Goal: Information Seeking & Learning: Compare options

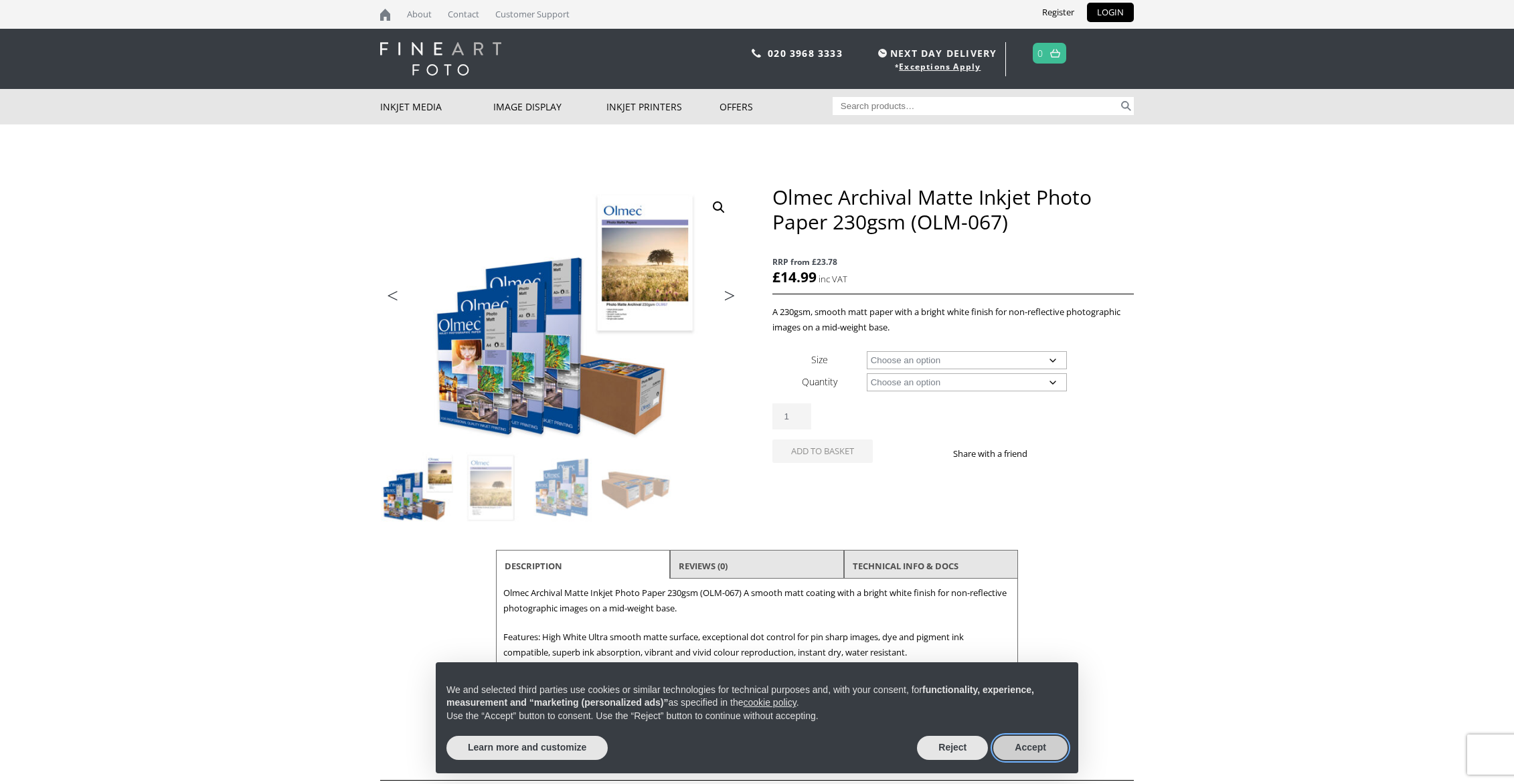
click at [1039, 748] on button "Accept" at bounding box center [1031, 748] width 75 height 24
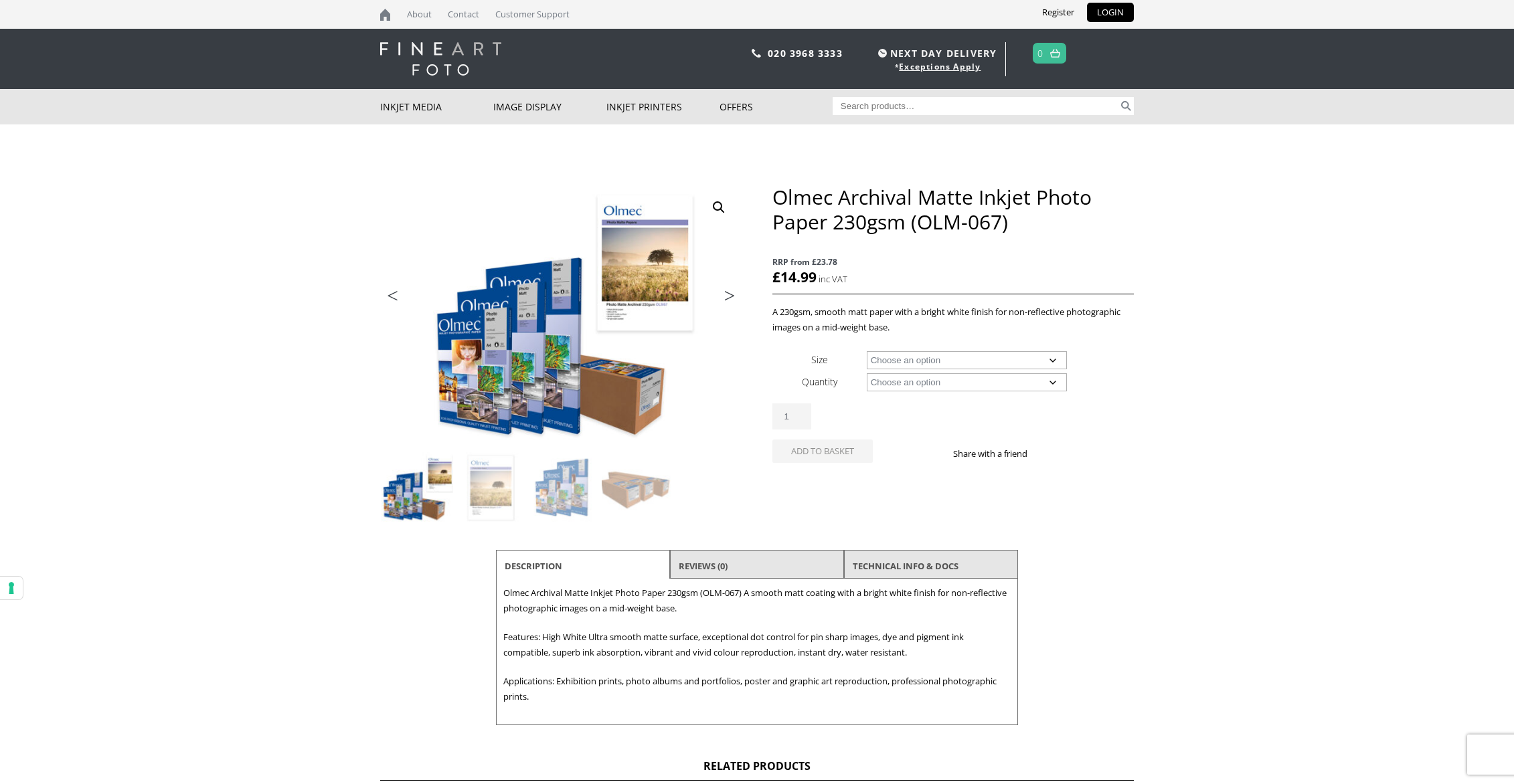
click at [1054, 382] on select "Choose an option 50 Sheets 100 Sheets 30m" at bounding box center [967, 382] width 201 height 18
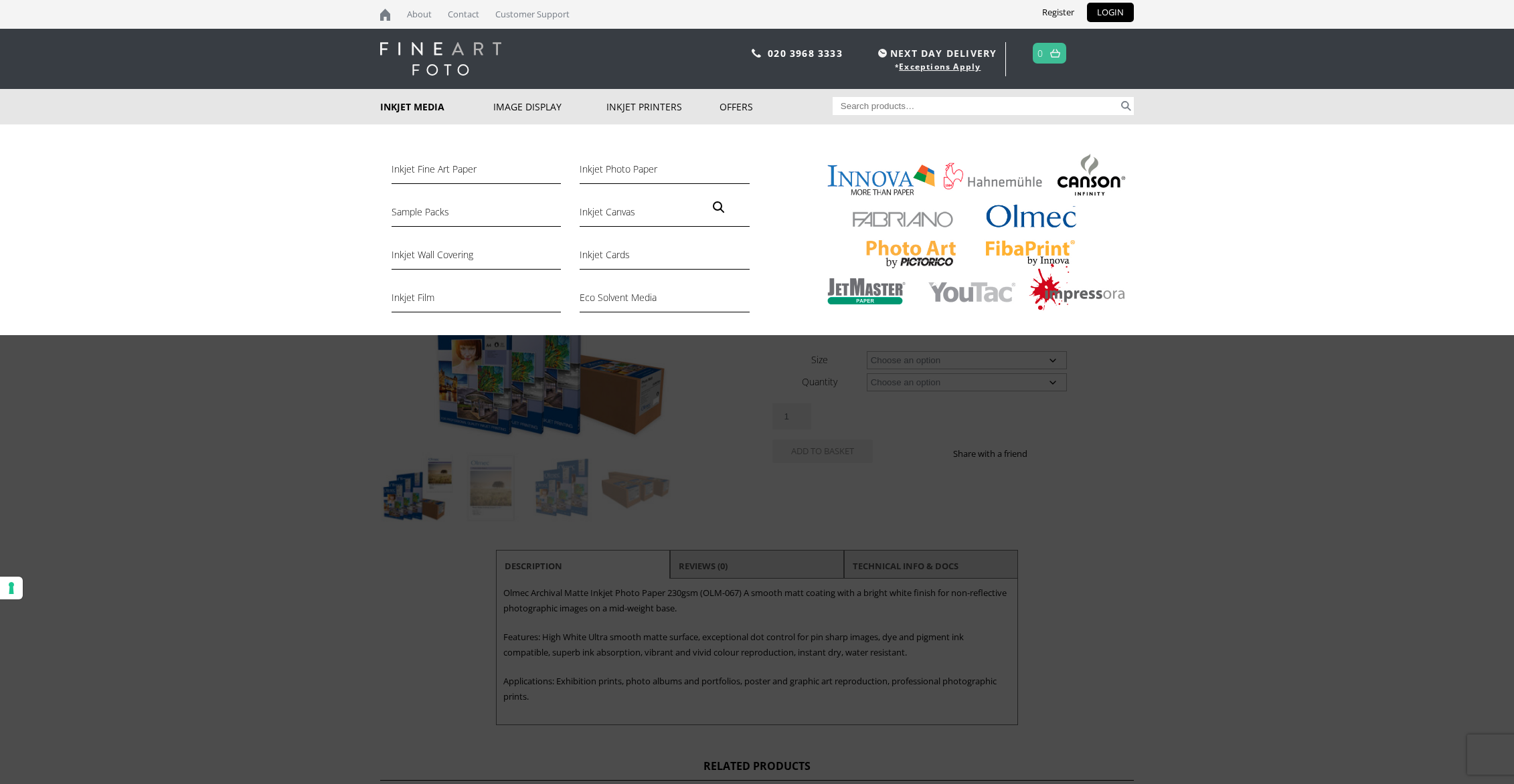
click at [1034, 224] on img at bounding box center [973, 234] width 324 height 168
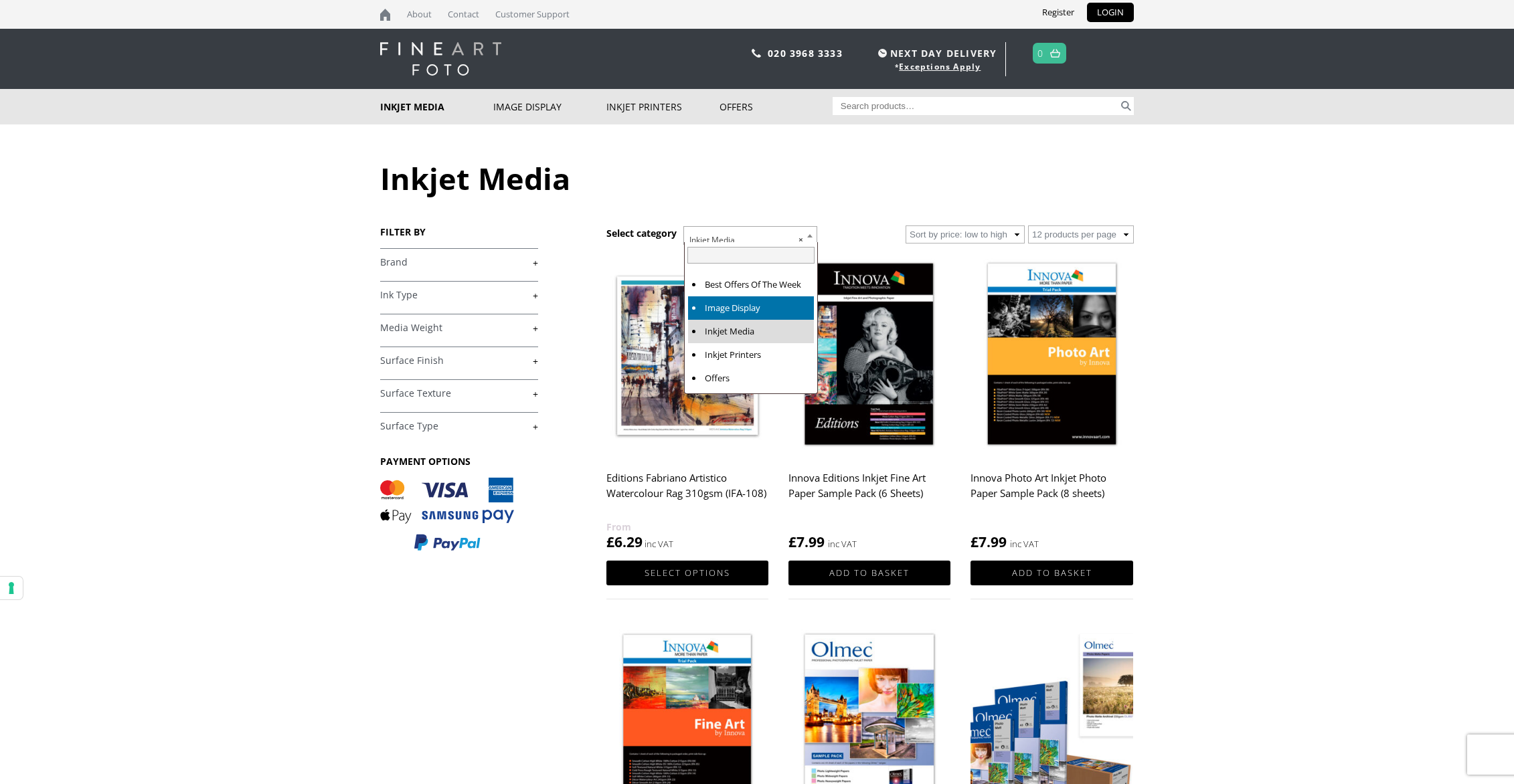
drag, startPoint x: 813, startPoint y: 235, endPoint x: 762, endPoint y: 310, distance: 90.7
select select "image-display"
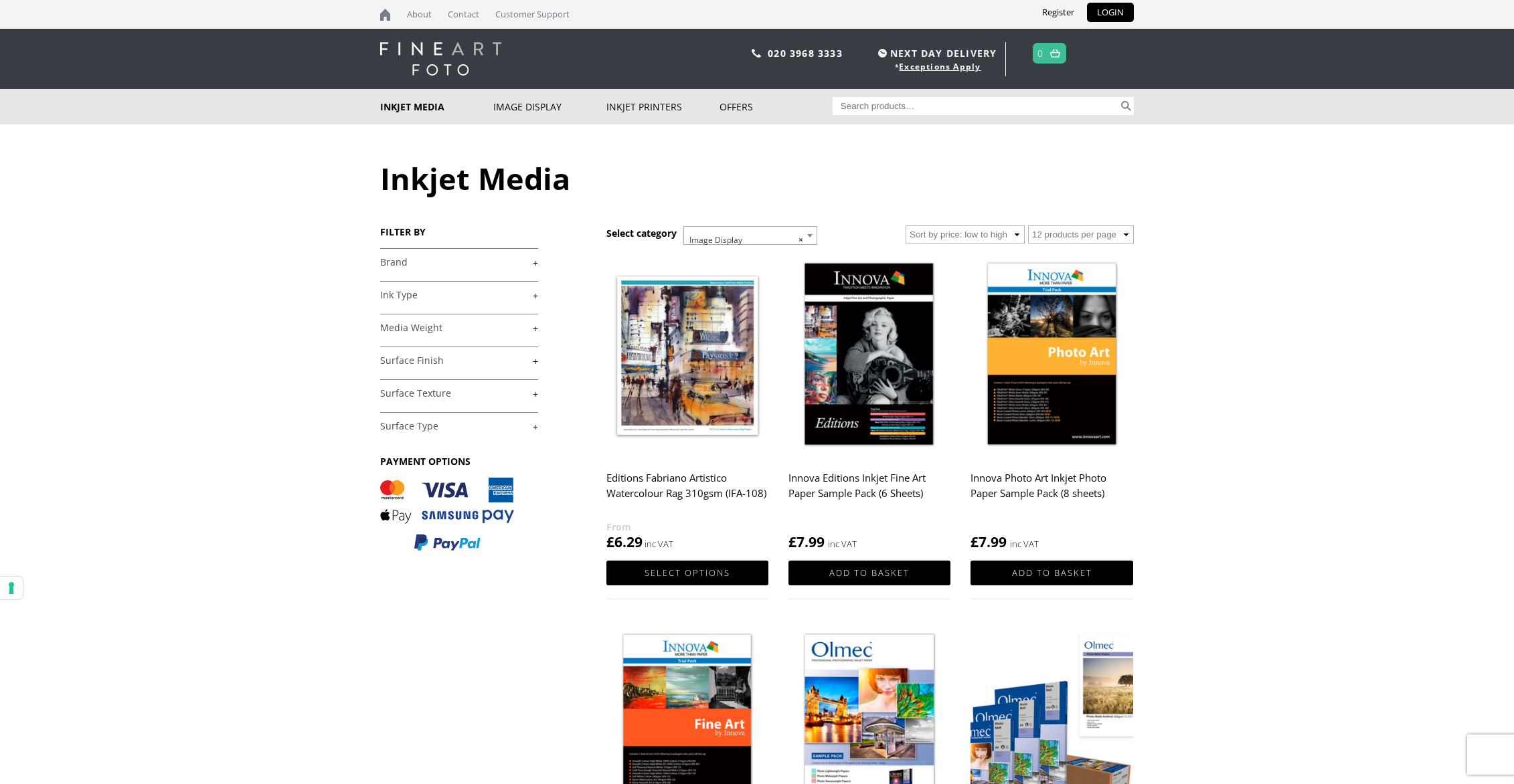
scroll to position [19, 0]
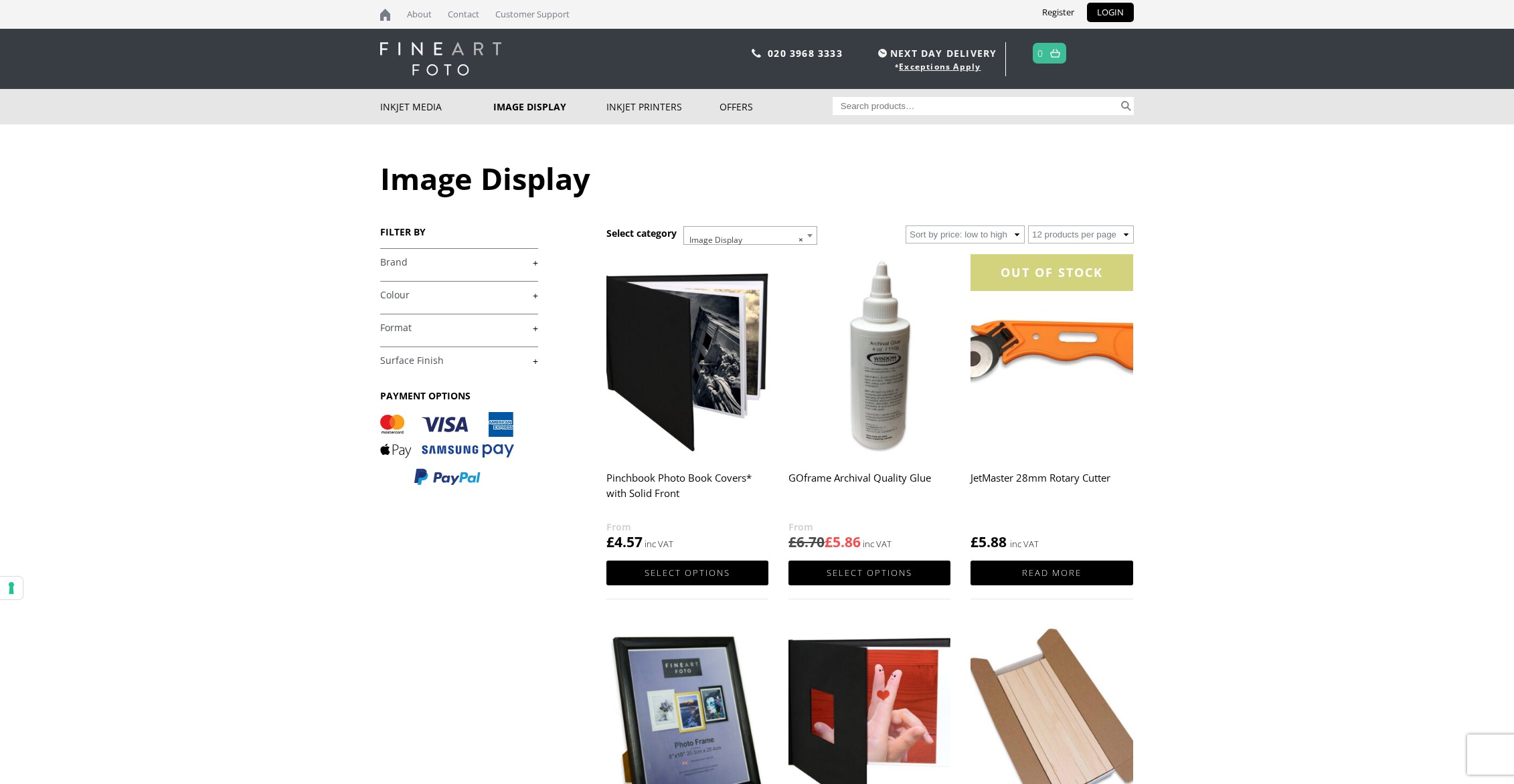
scroll to position [0, 1]
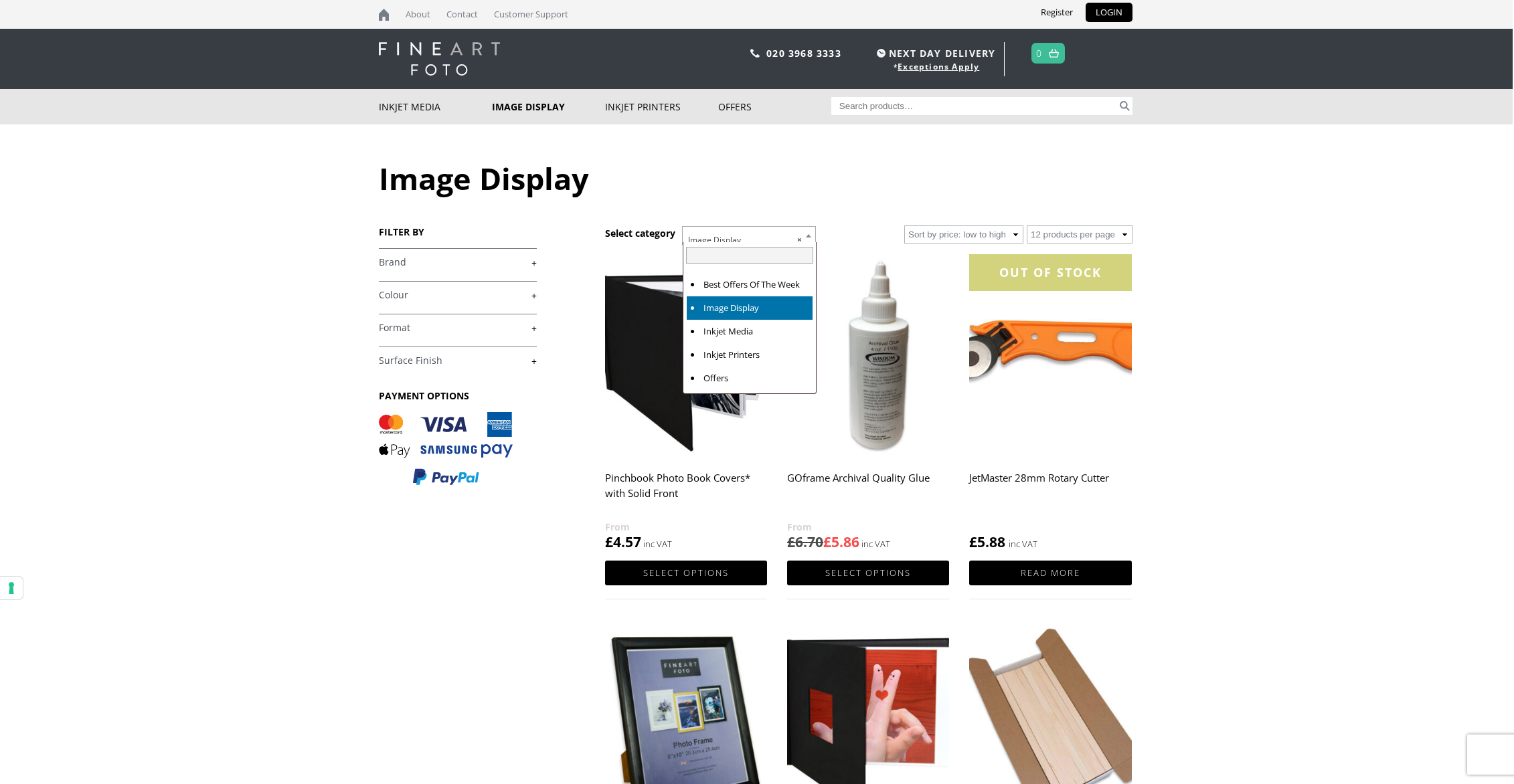
click at [810, 235] on b at bounding box center [808, 235] width 5 height 3
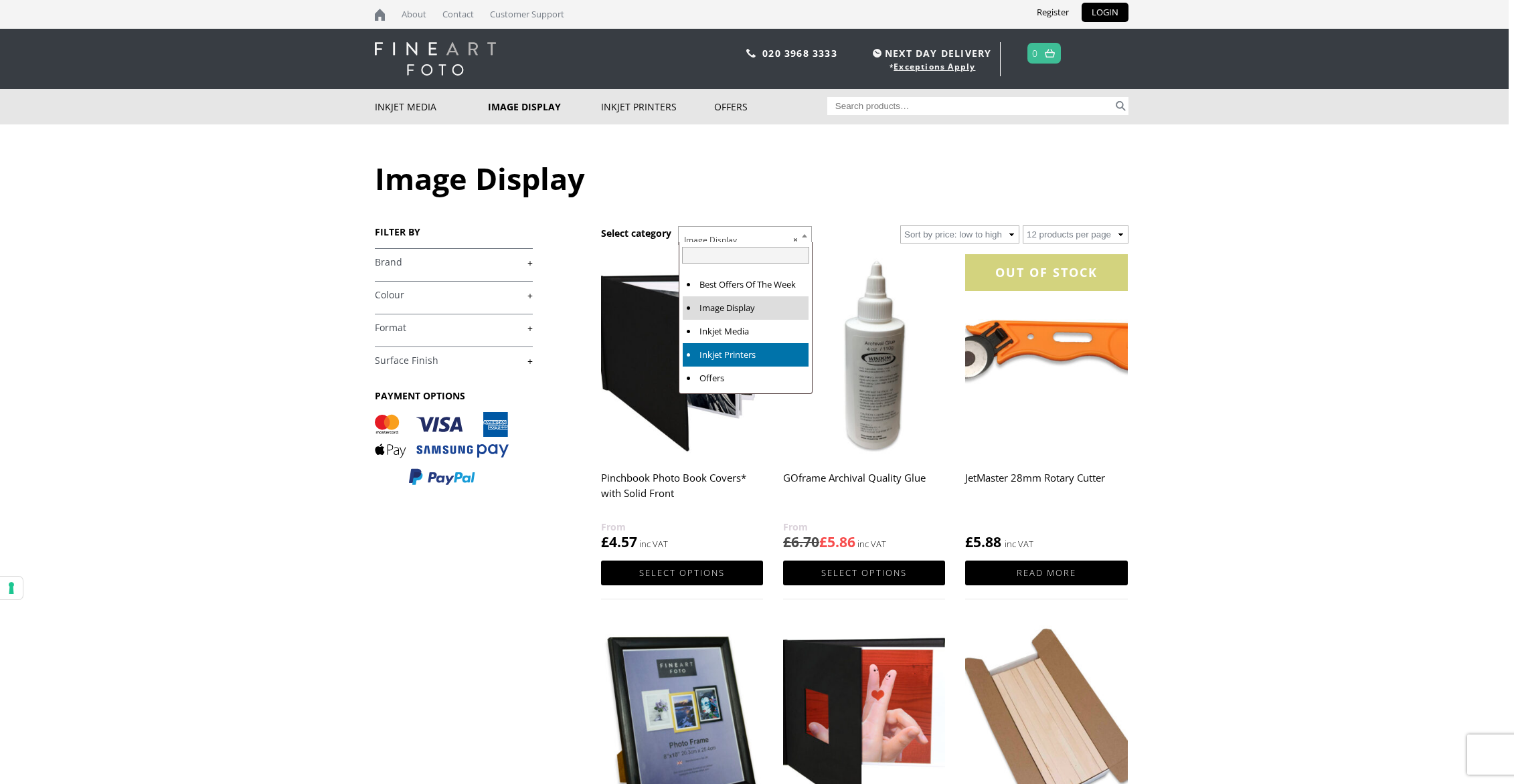
scroll to position [0, 6]
select select "inkjet-printers"
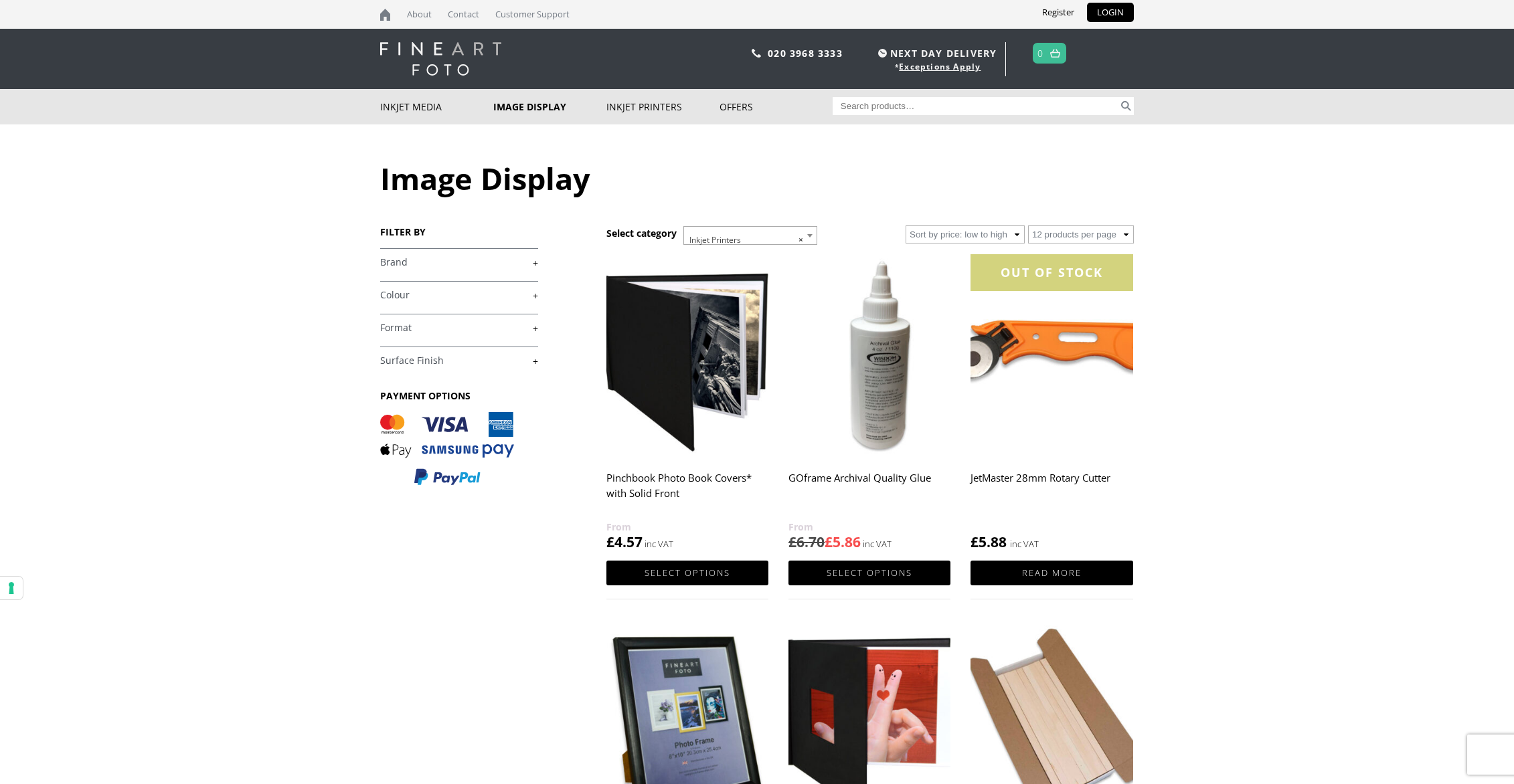
scroll to position [1, 0]
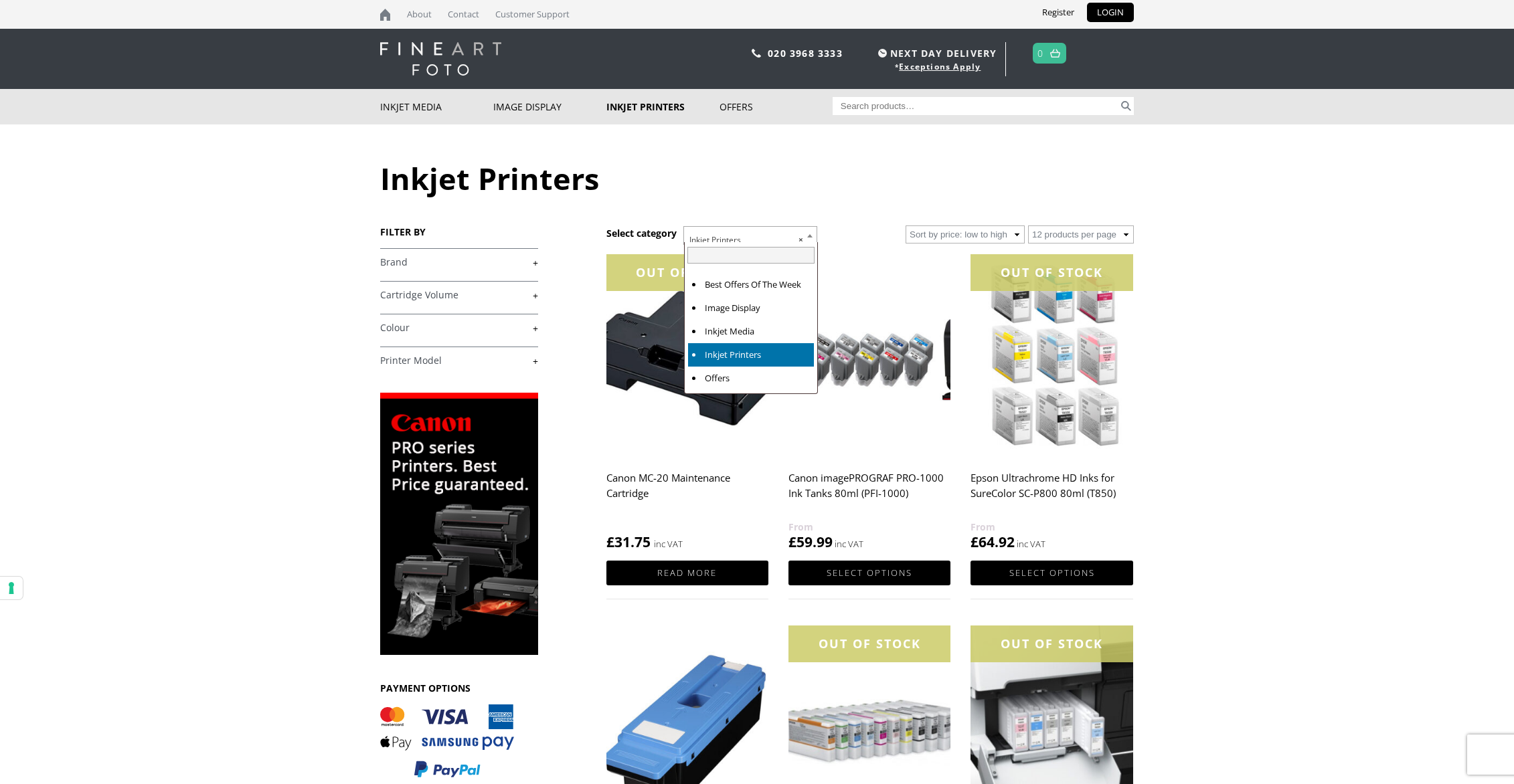
click at [813, 235] on span at bounding box center [810, 235] width 14 height 18
select select "inkjet-media"
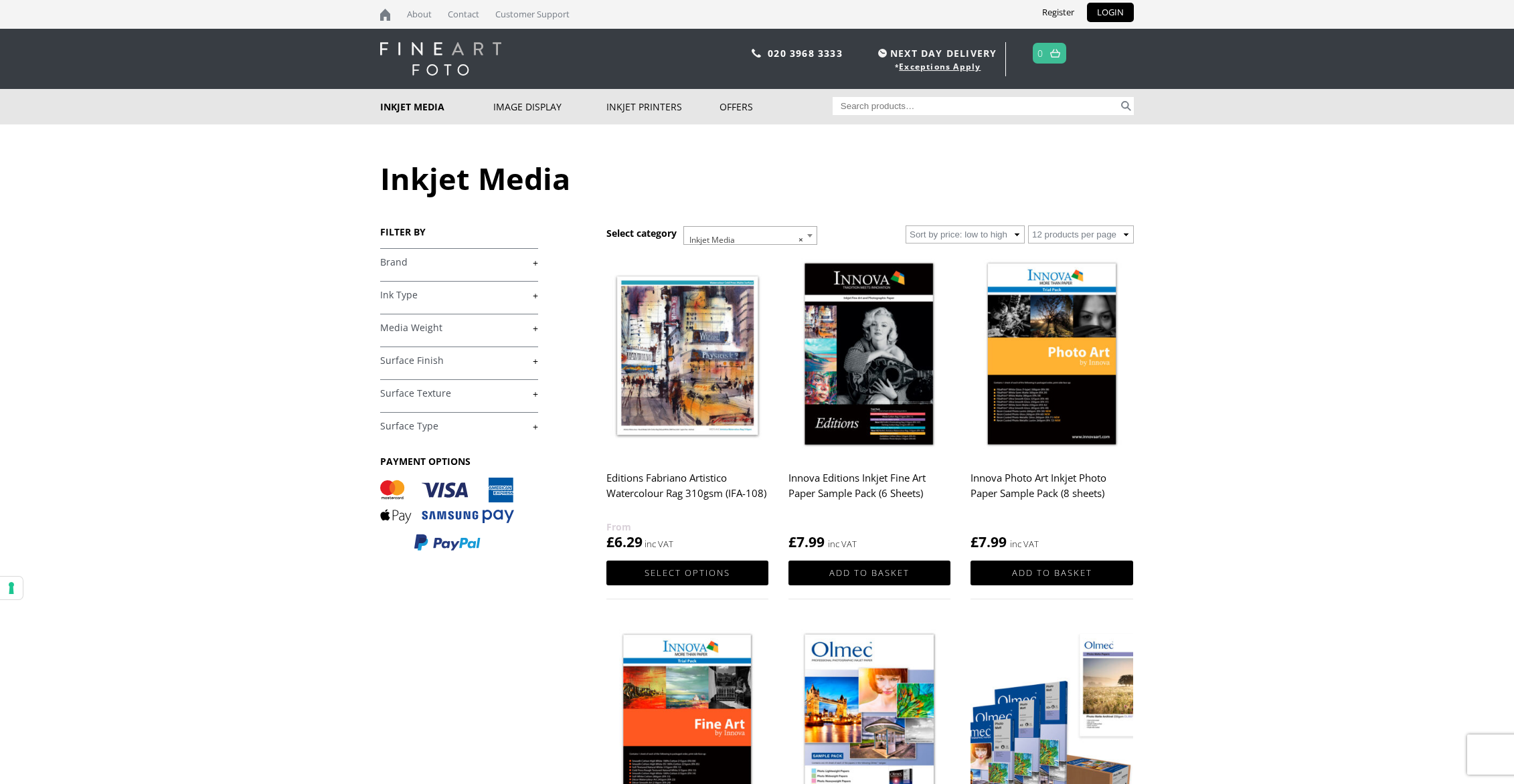
click at [535, 263] on link "+" at bounding box center [459, 262] width 158 height 13
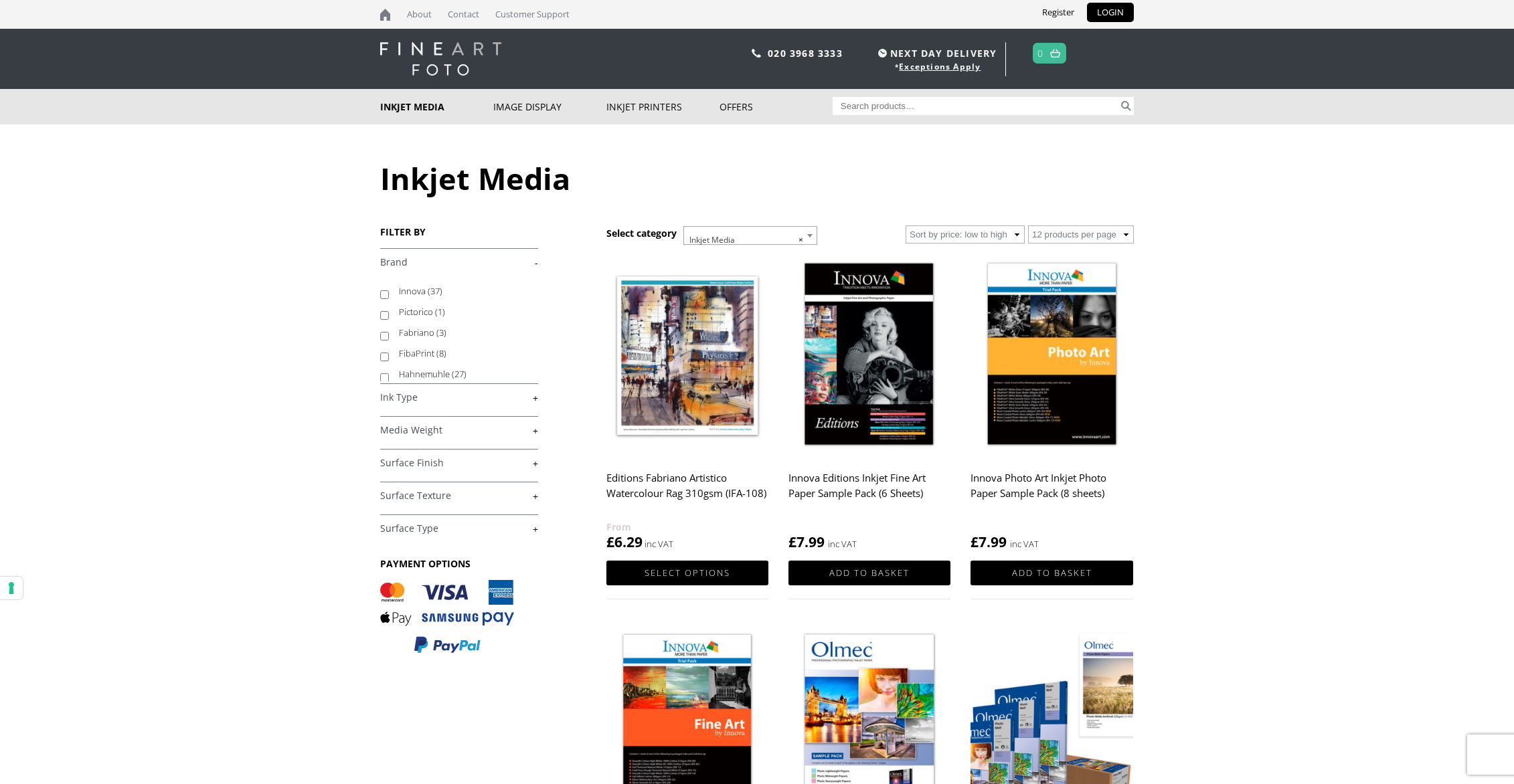
click at [387, 296] on input "Innova (37)" at bounding box center [384, 294] width 9 height 9
checkbox input "true"
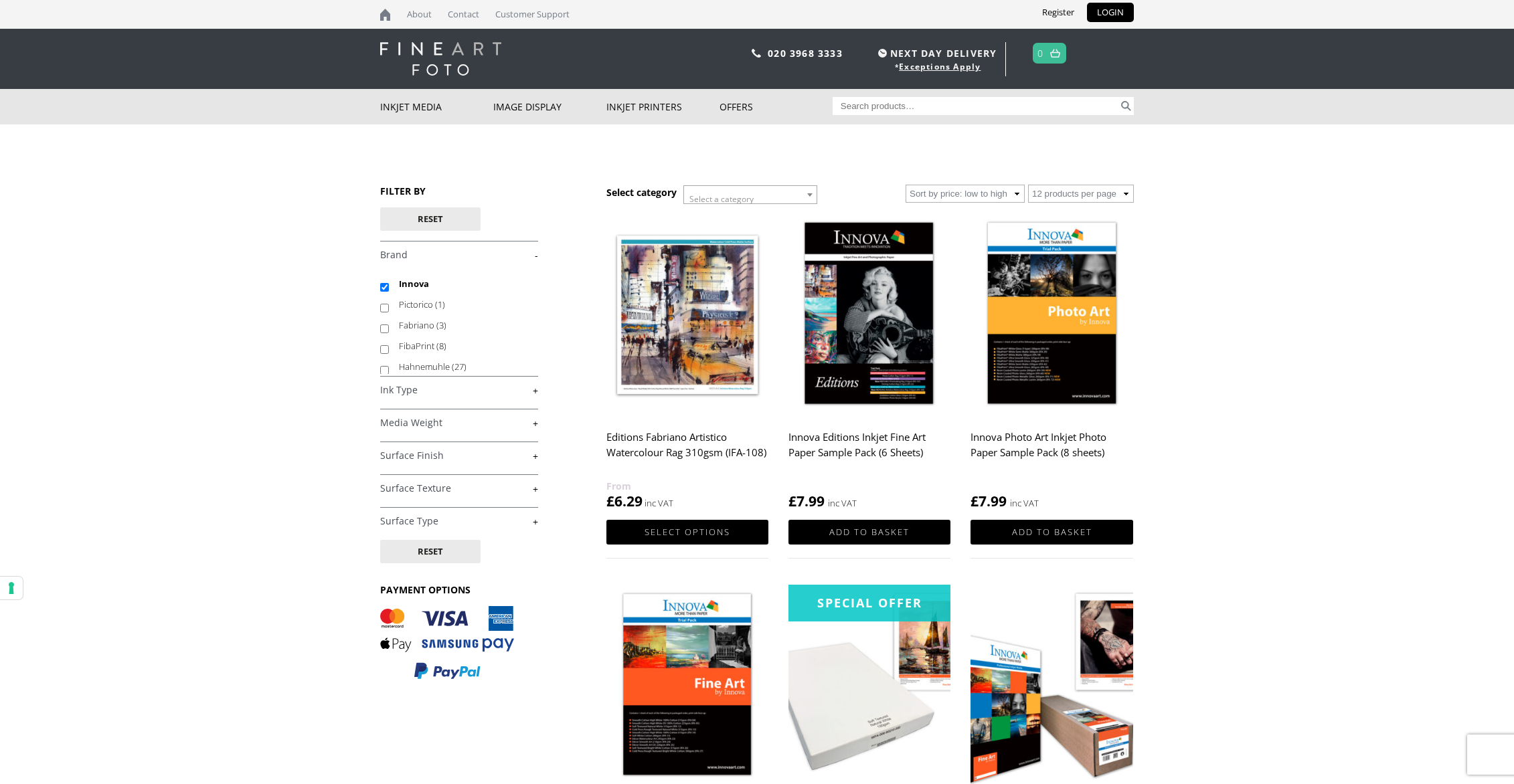
click at [537, 390] on link "+" at bounding box center [459, 390] width 158 height 13
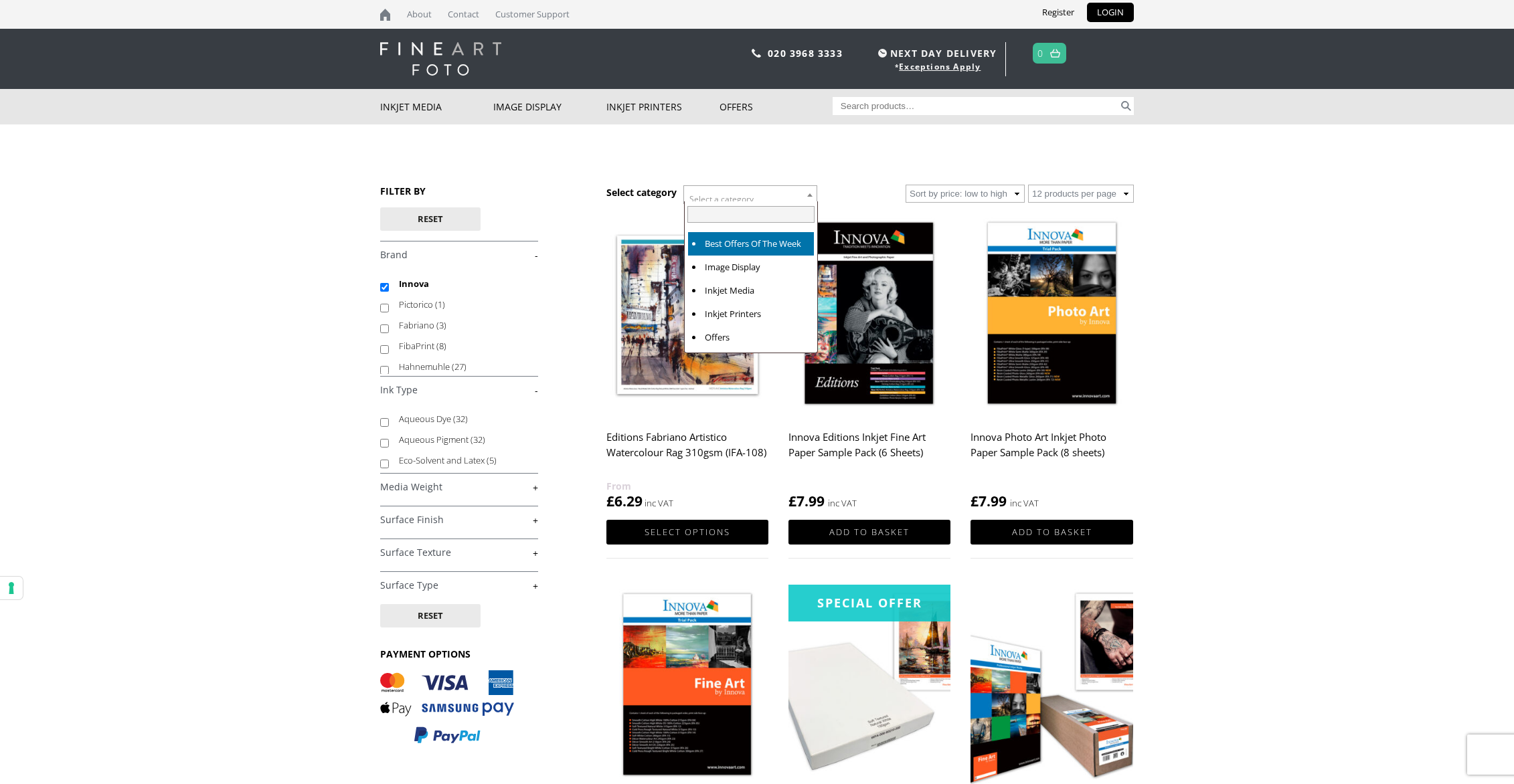
click at [813, 195] on b at bounding box center [809, 194] width 5 height 3
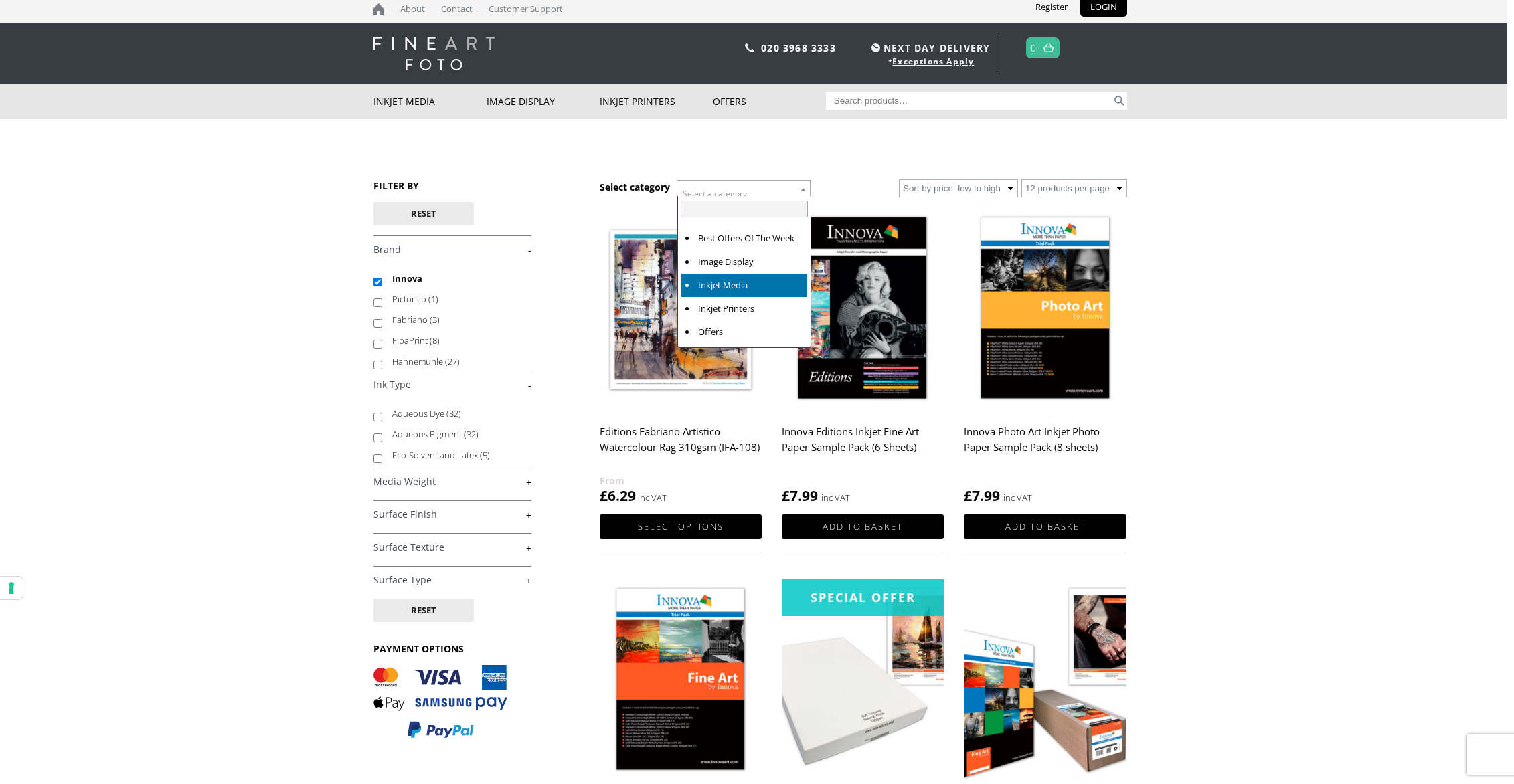
scroll to position [5, 8]
select select "inkjet-media"
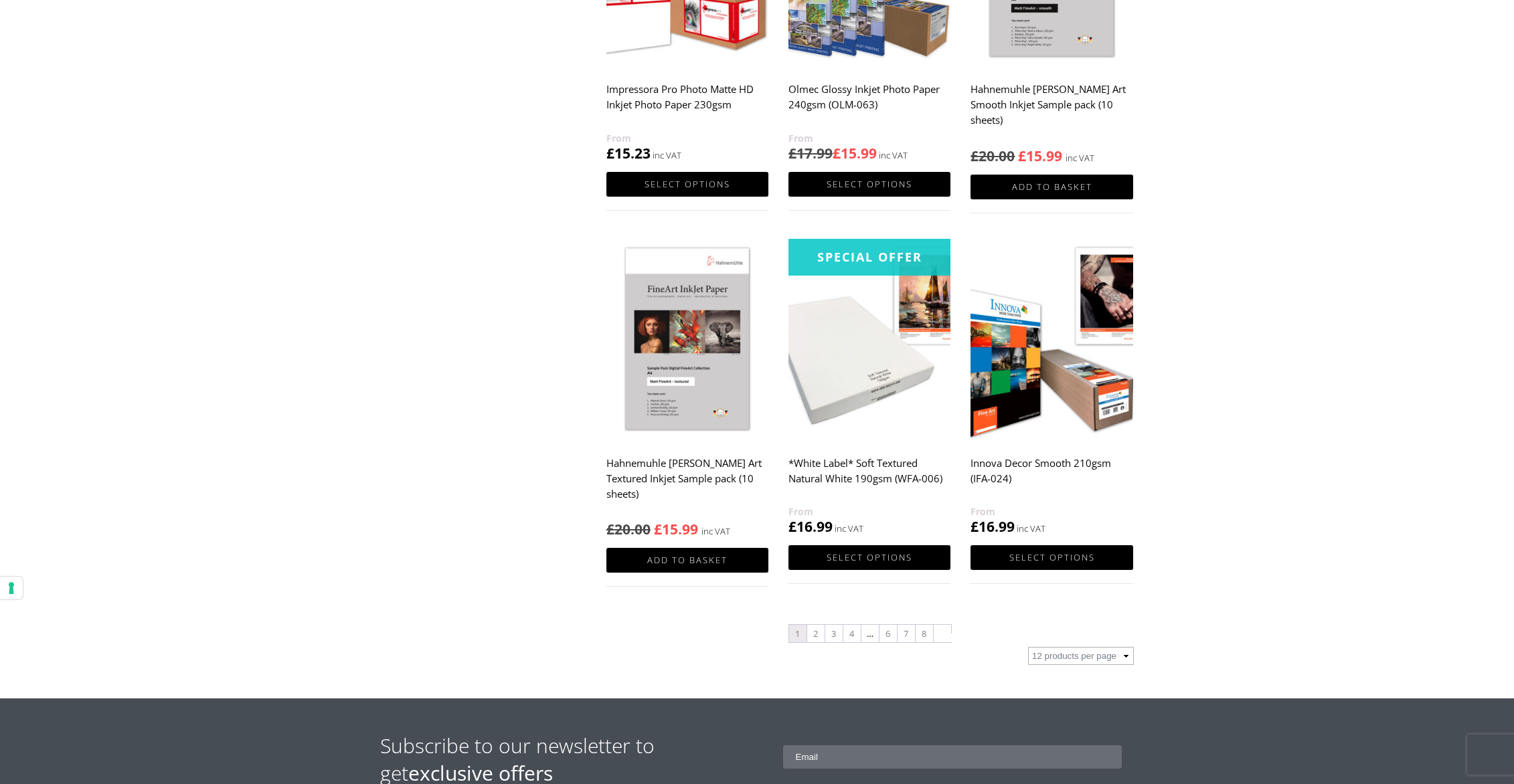
scroll to position [1137, 0]
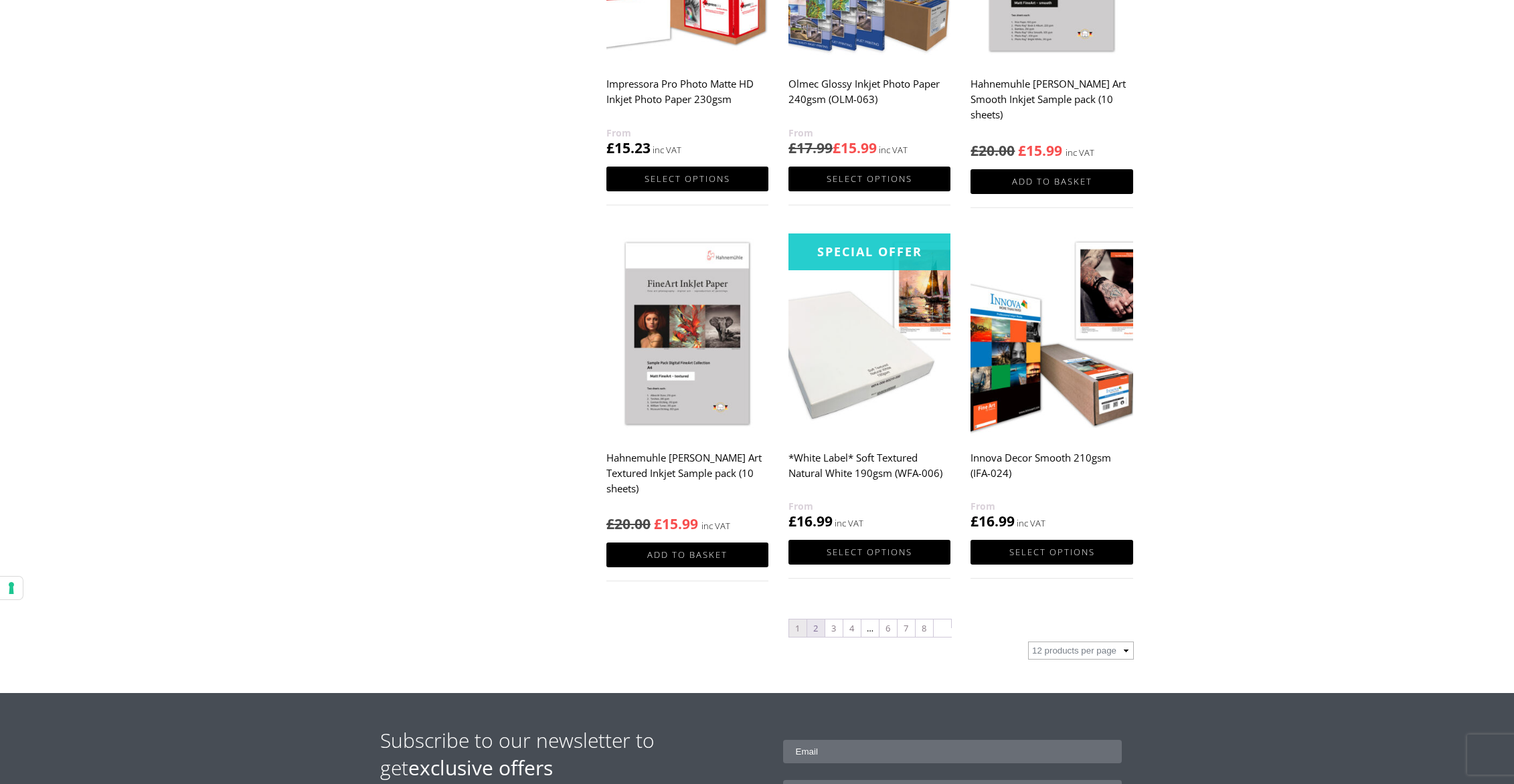
click at [817, 630] on link "2" at bounding box center [816, 628] width 18 height 18
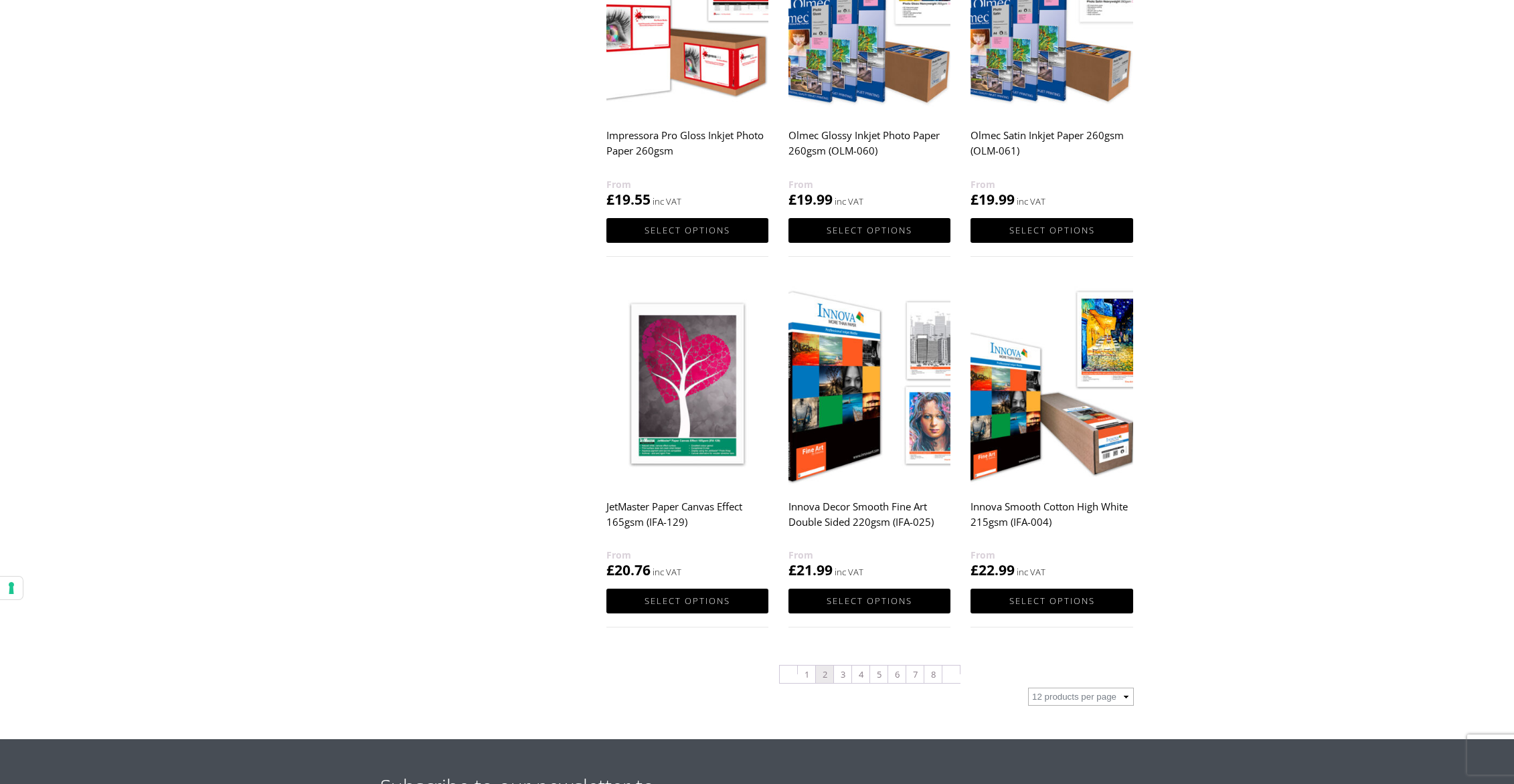
scroll to position [1094, 0]
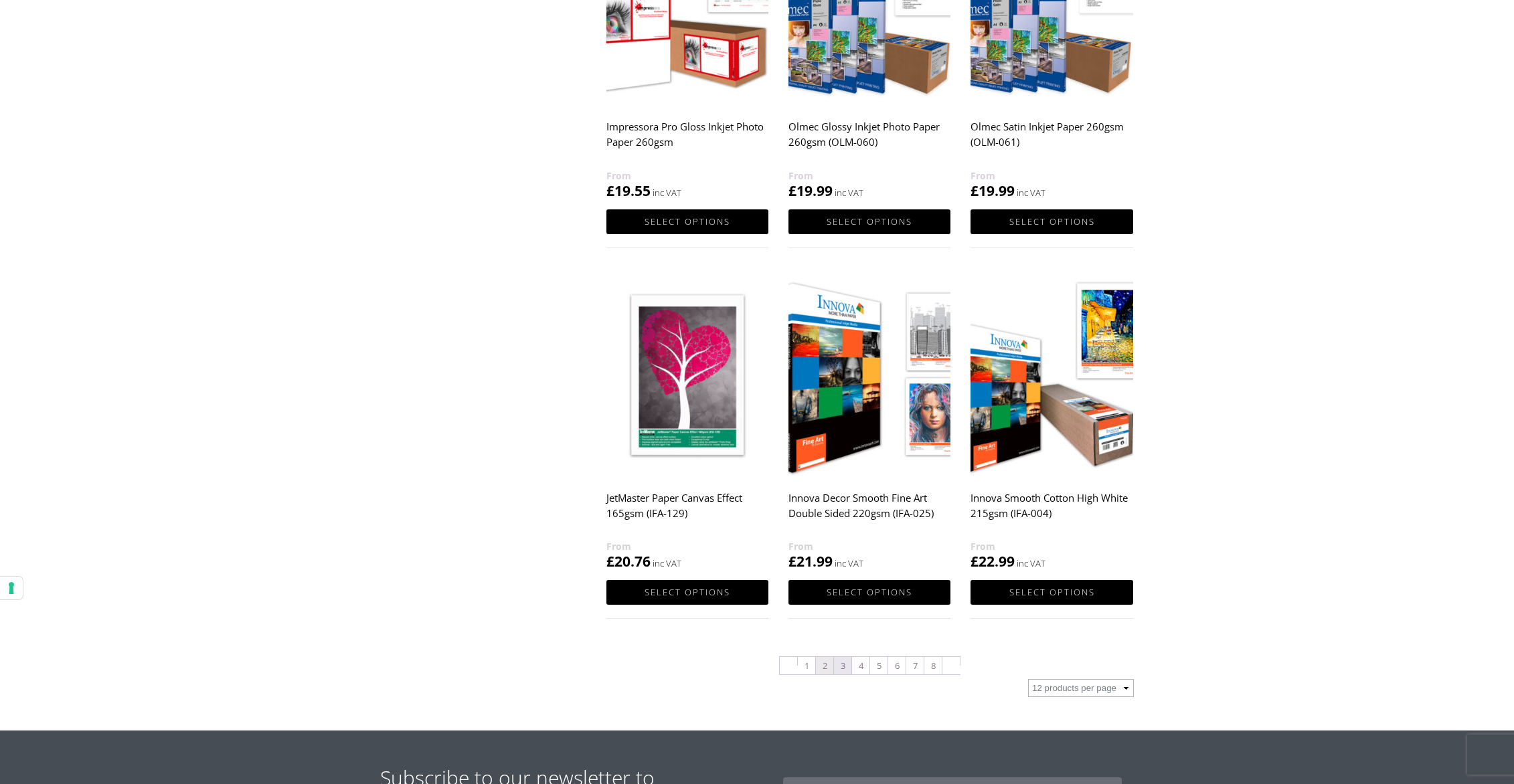
click at [844, 664] on link "3" at bounding box center [843, 665] width 18 height 18
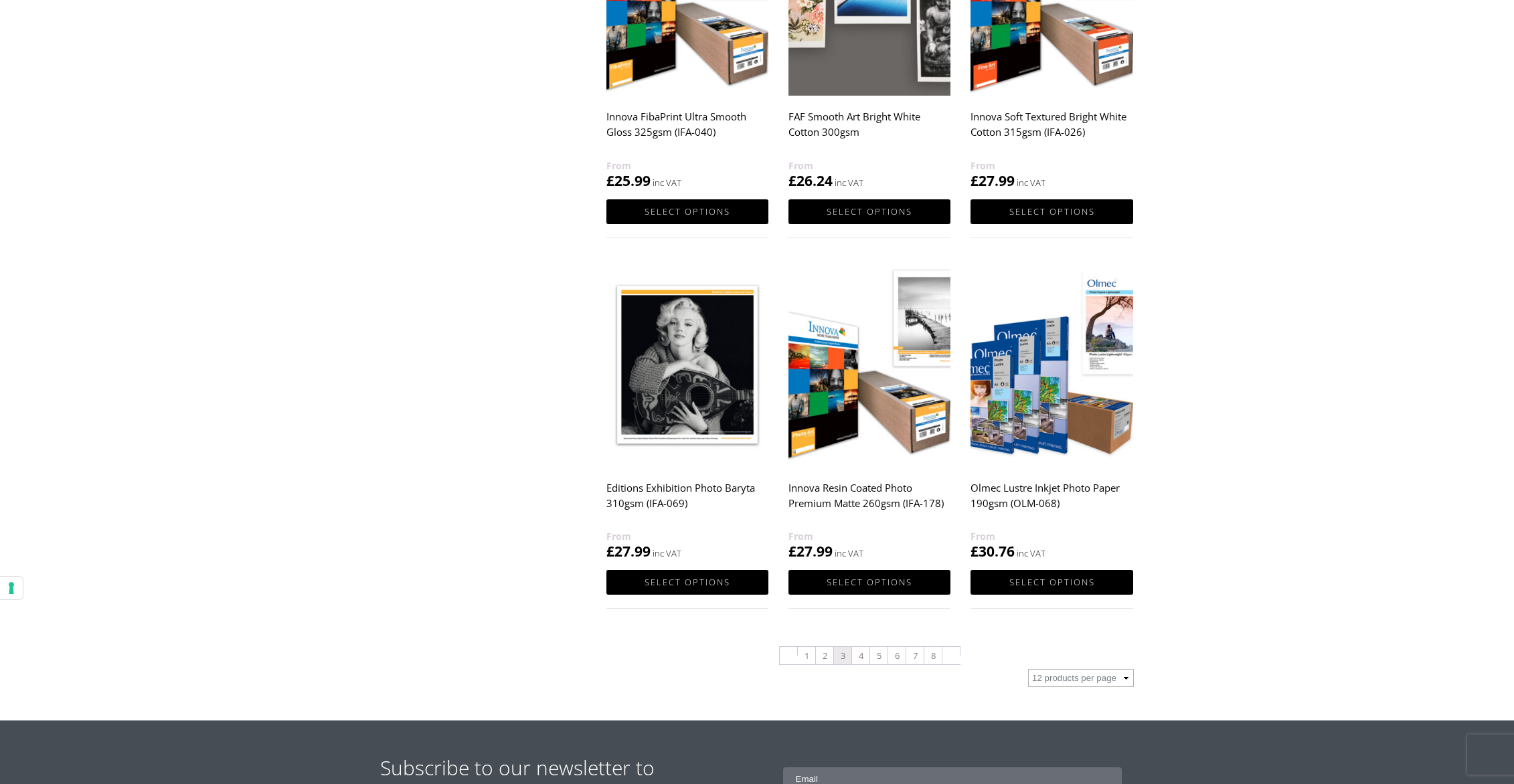
scroll to position [1112, 0]
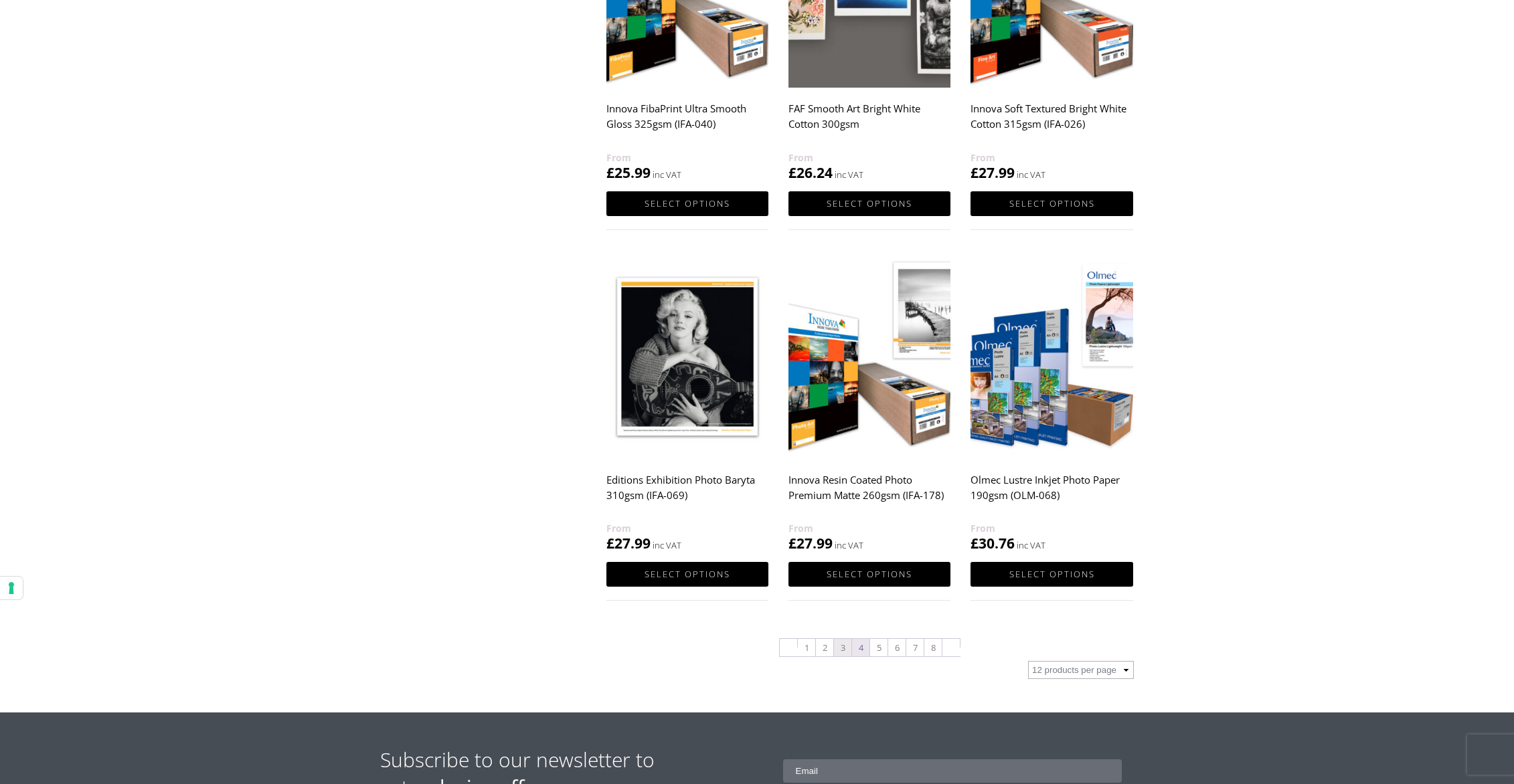
click at [864, 649] on link "4" at bounding box center [861, 648] width 18 height 18
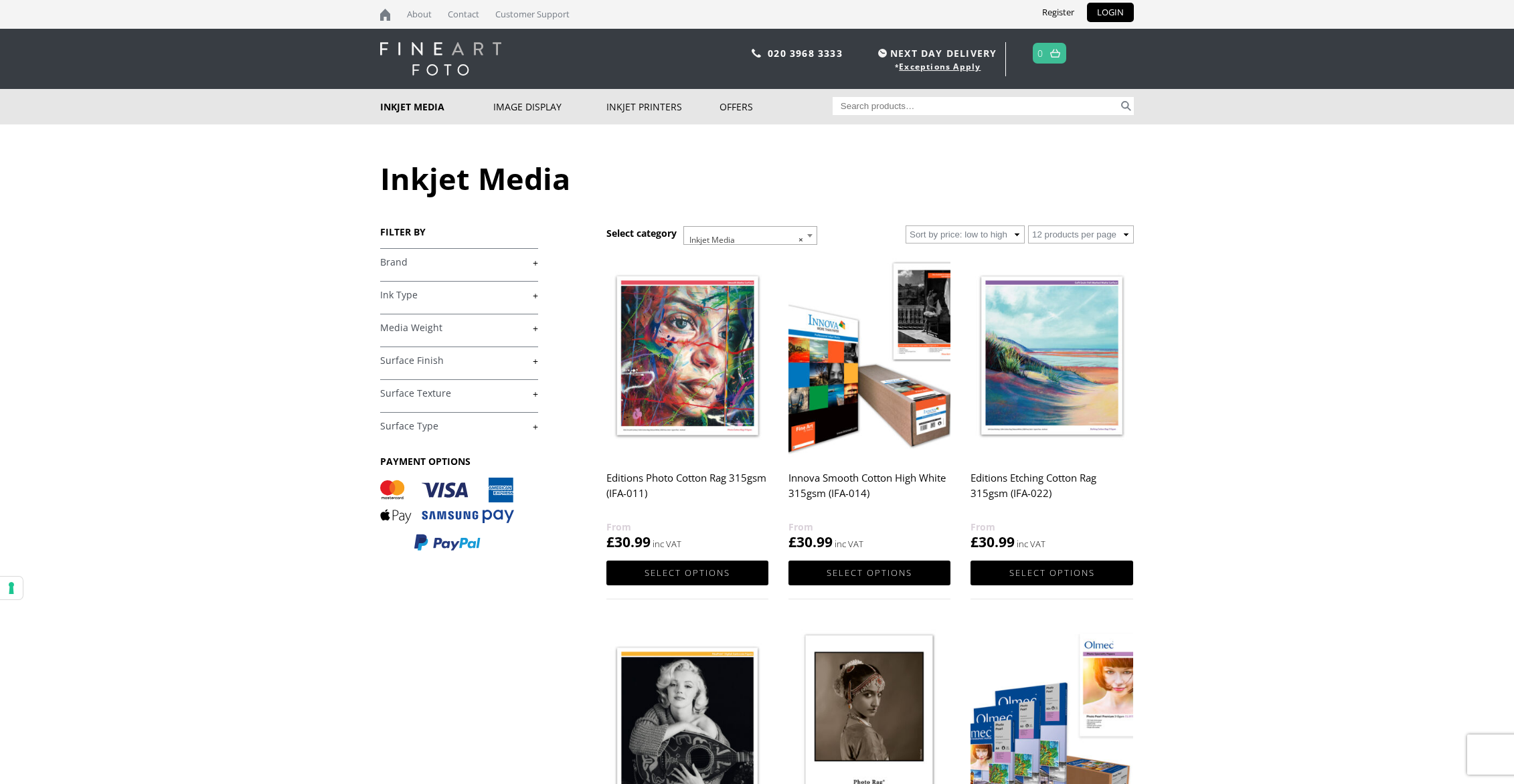
click at [887, 104] on input "Search for:" at bounding box center [976, 106] width 286 height 18
type input "olm60A4"
click at [1128, 109] on button "Search" at bounding box center [1127, 106] width 16 height 18
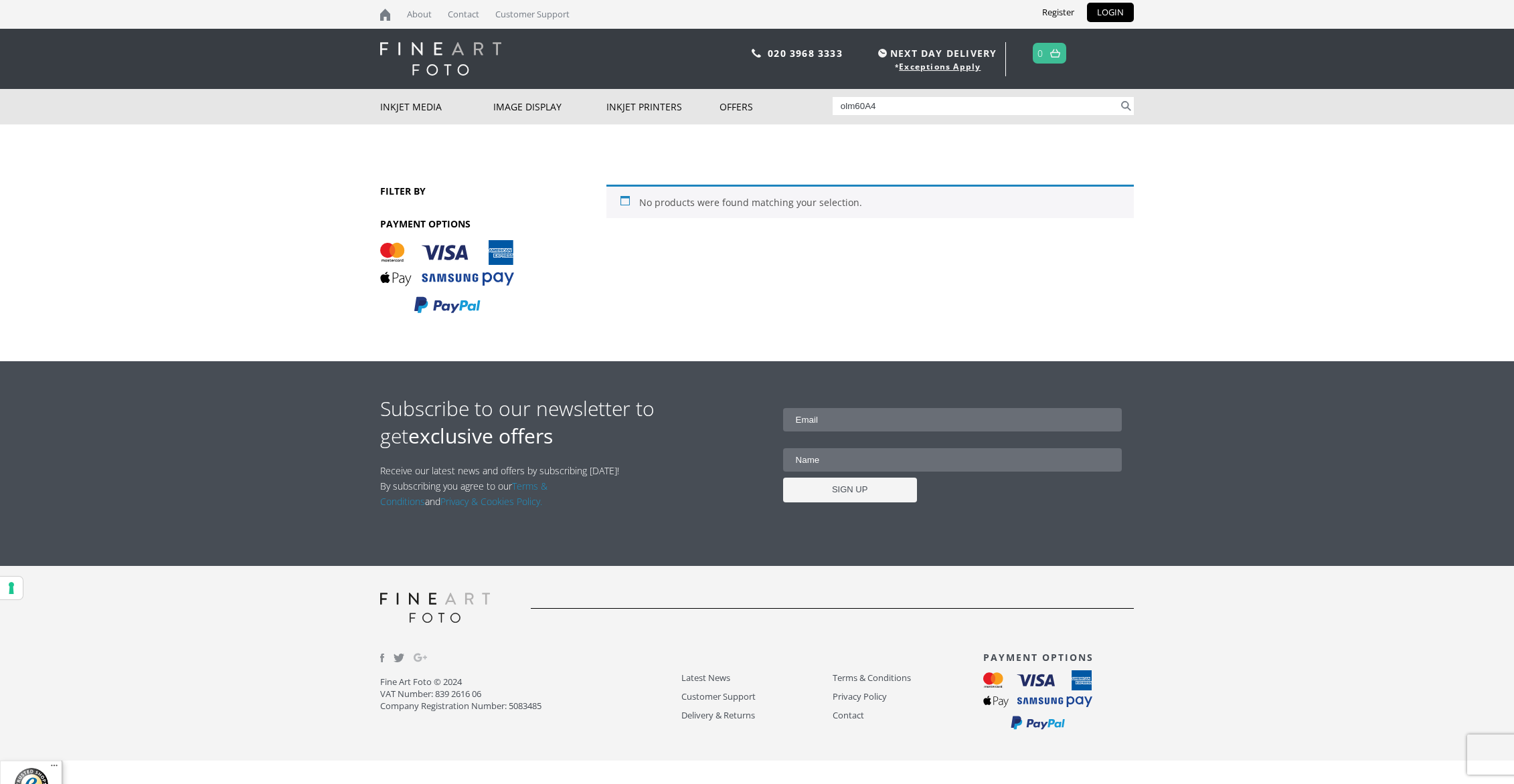
click at [855, 108] on input "olm60A4" at bounding box center [976, 106] width 286 height 18
type input "OLM60A4"
click at [1124, 106] on button "Search" at bounding box center [1127, 106] width 16 height 18
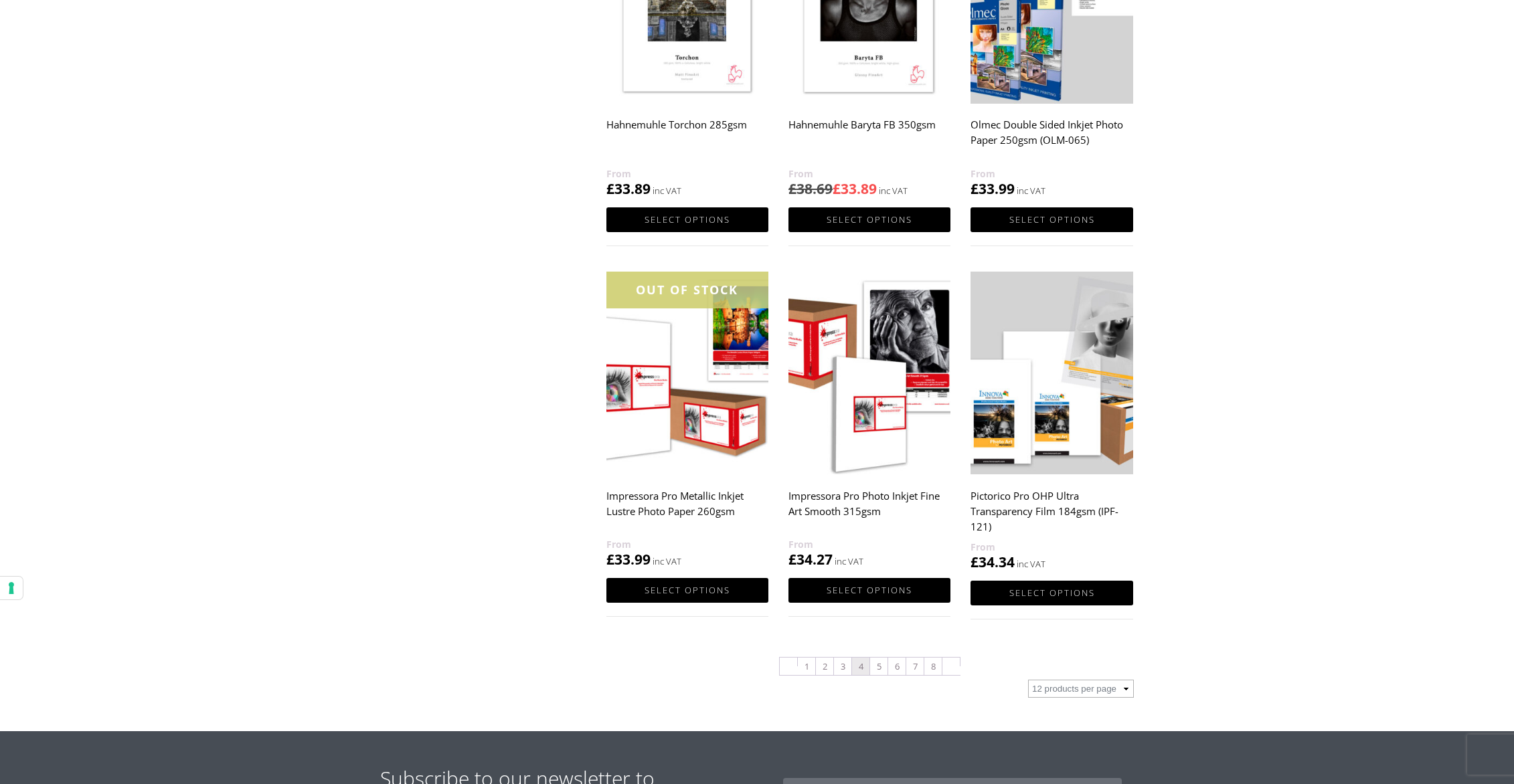
scroll to position [1102, 0]
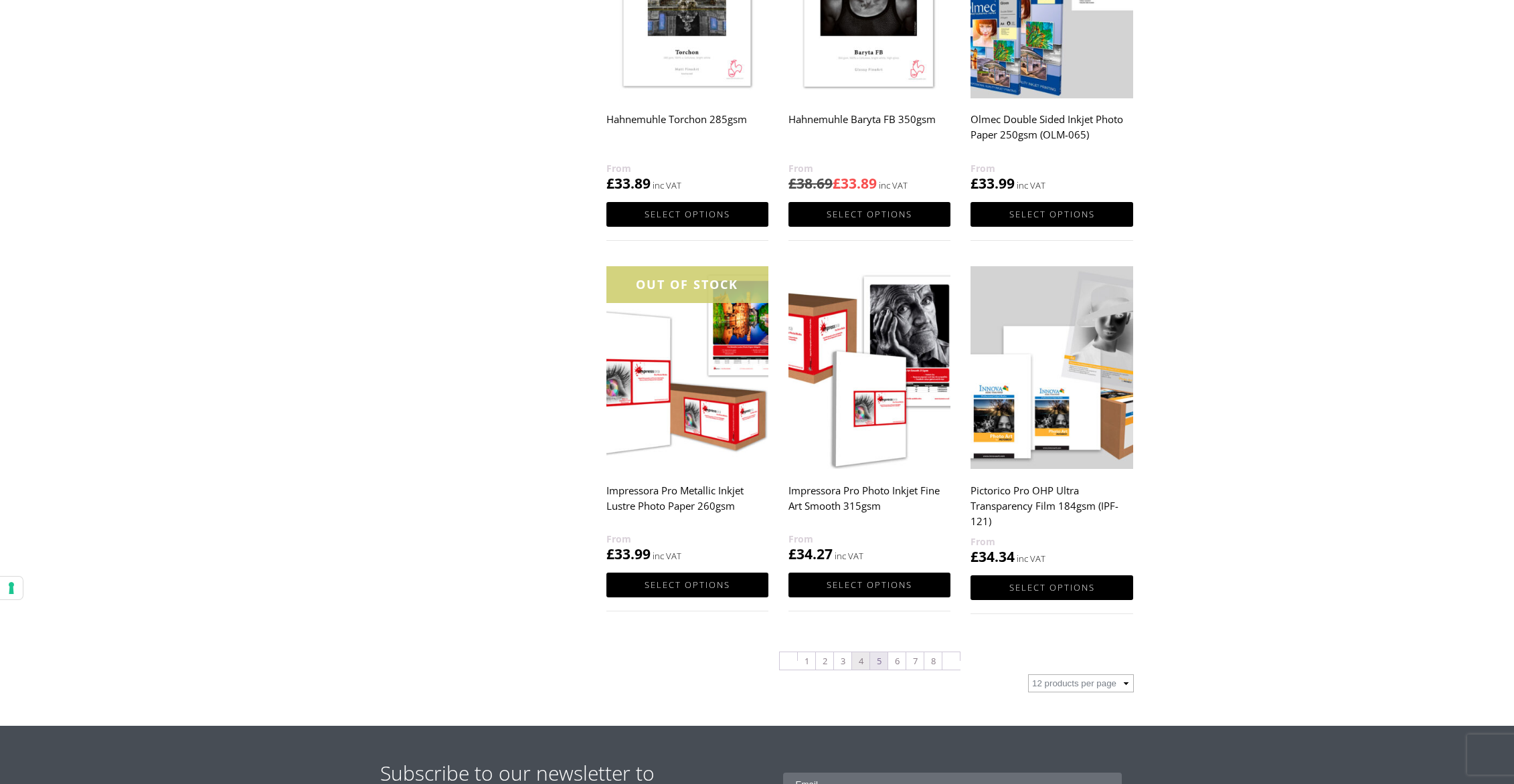
click at [881, 662] on link "5" at bounding box center [879, 662] width 18 height 18
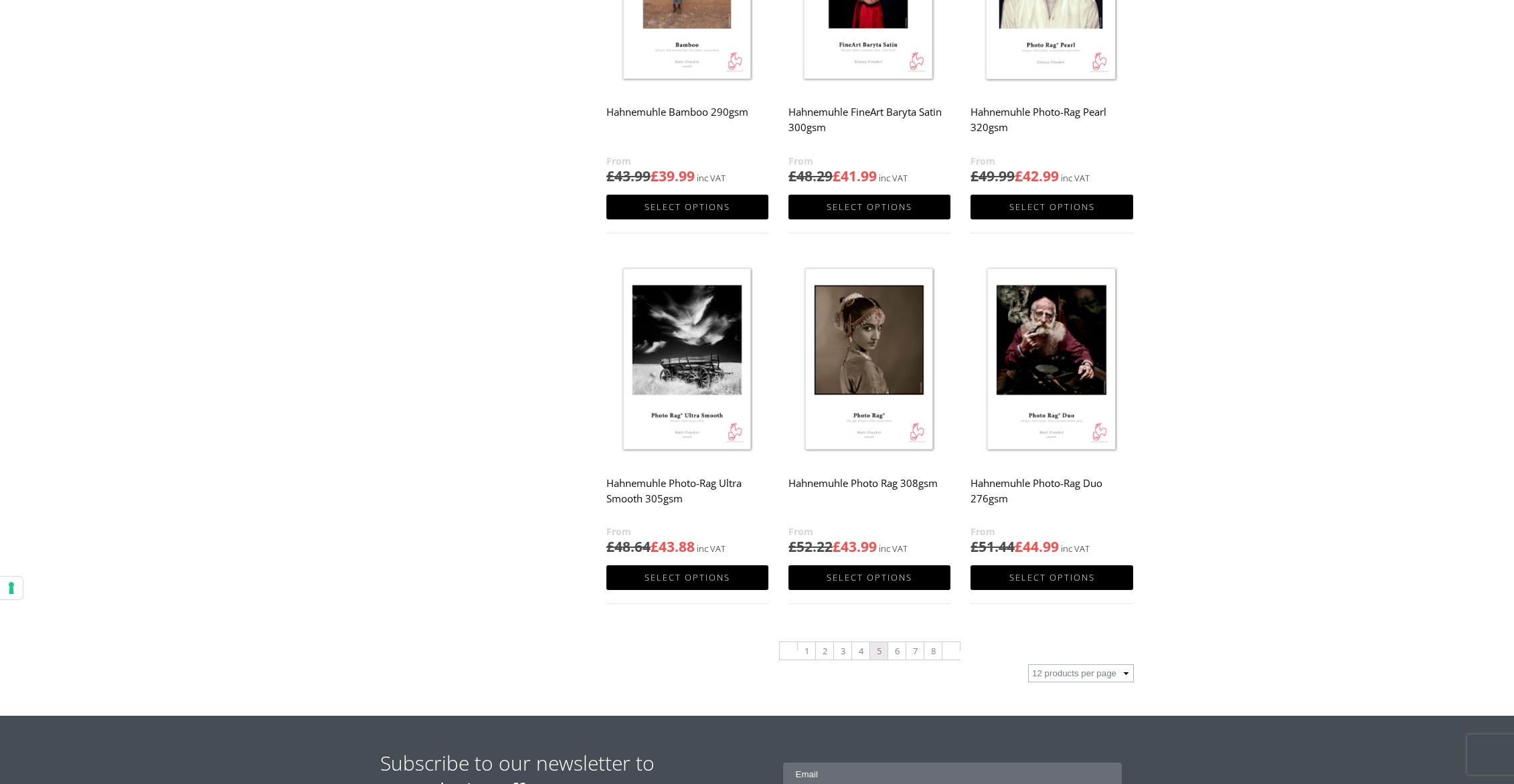
scroll to position [1121, 0]
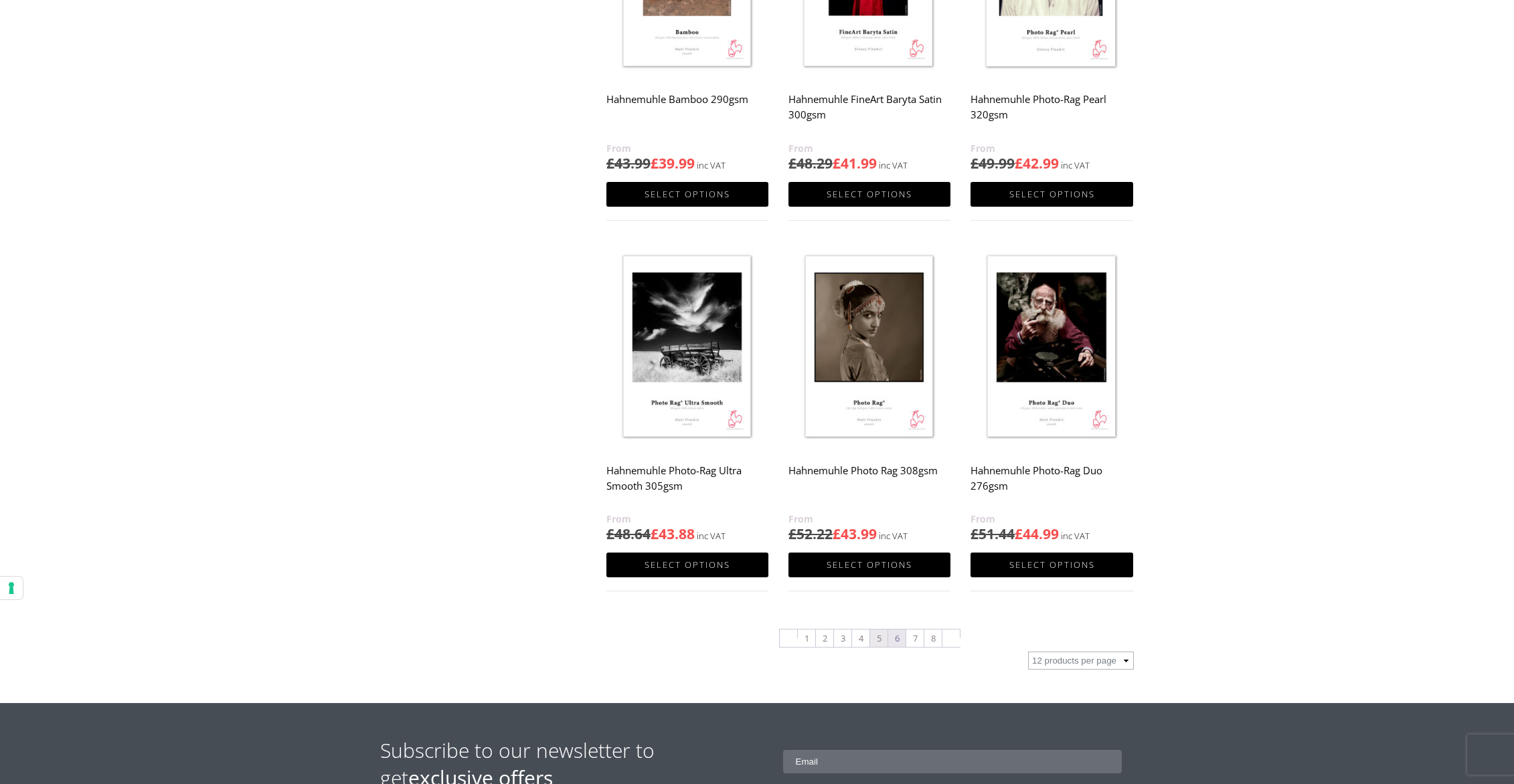
click at [895, 640] on link "6" at bounding box center [897, 638] width 18 height 18
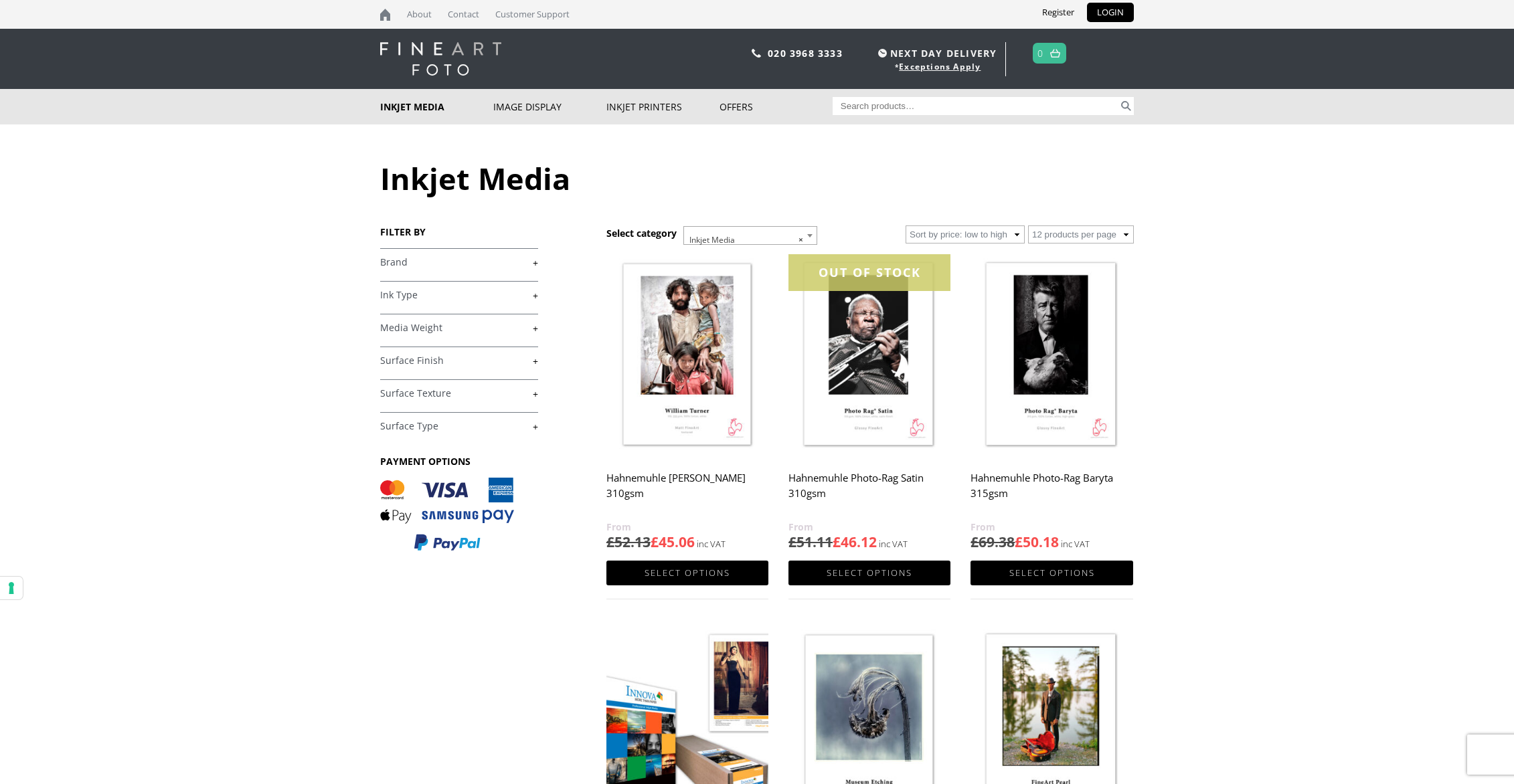
click at [859, 104] on input "Search for:" at bounding box center [976, 106] width 286 height 18
type input "olmec injet photo gloss 260gsm"
click at [1119, 97] on button "Search" at bounding box center [1127, 106] width 16 height 18
click at [537, 266] on link "+" at bounding box center [459, 262] width 158 height 13
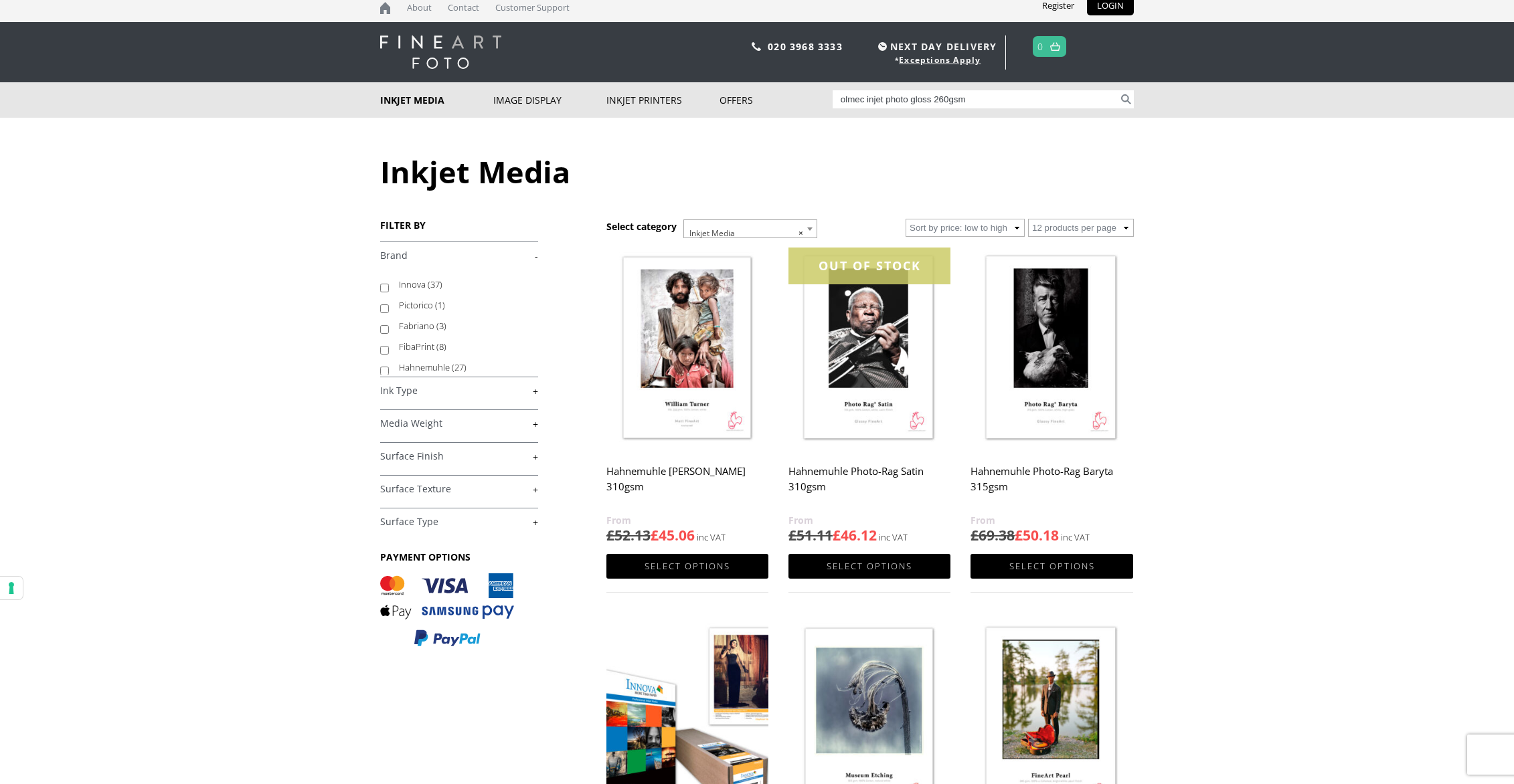
scroll to position [8, 0]
click at [536, 392] on link "+" at bounding box center [459, 390] width 158 height 13
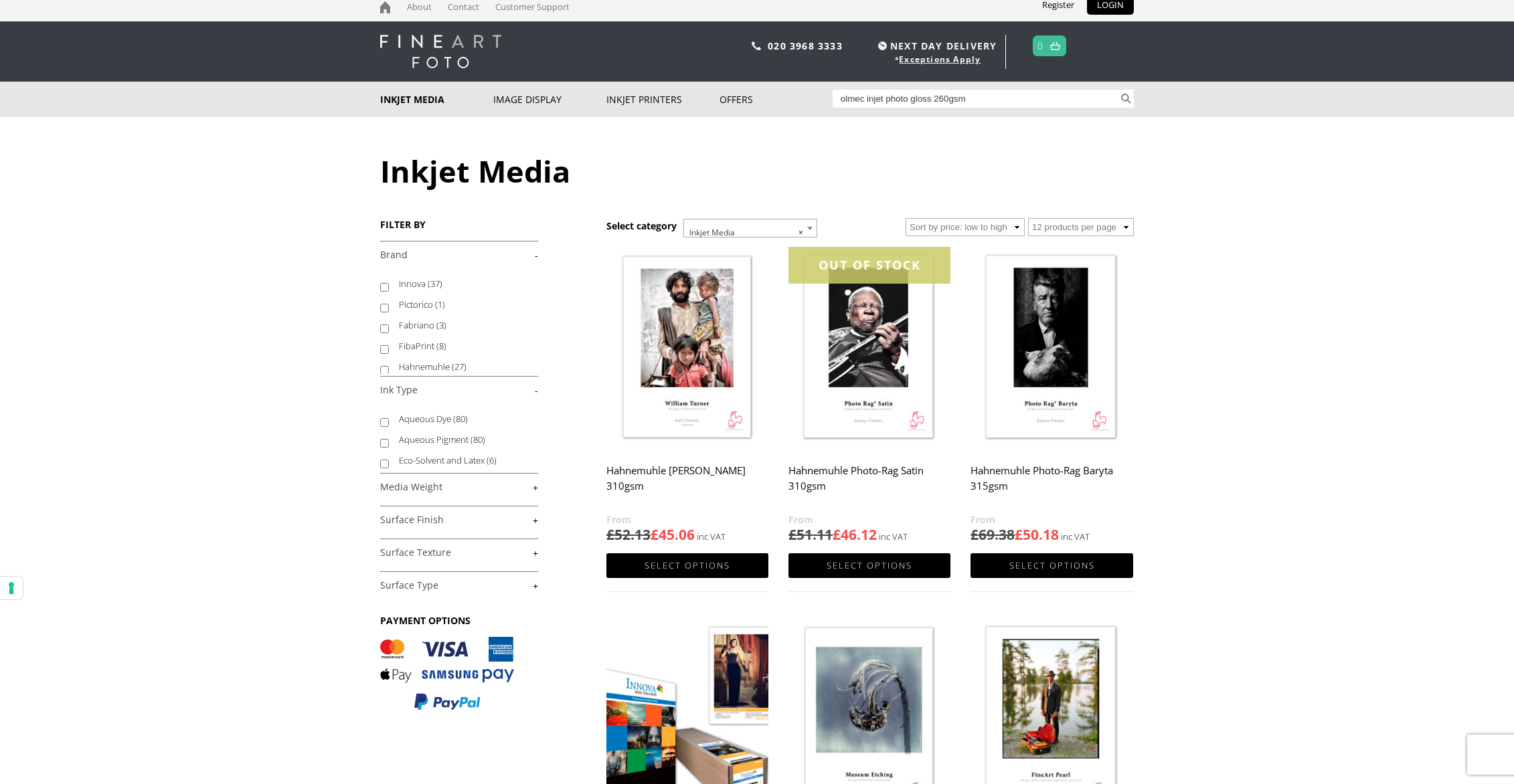
click at [536, 392] on link "-" at bounding box center [459, 390] width 158 height 13
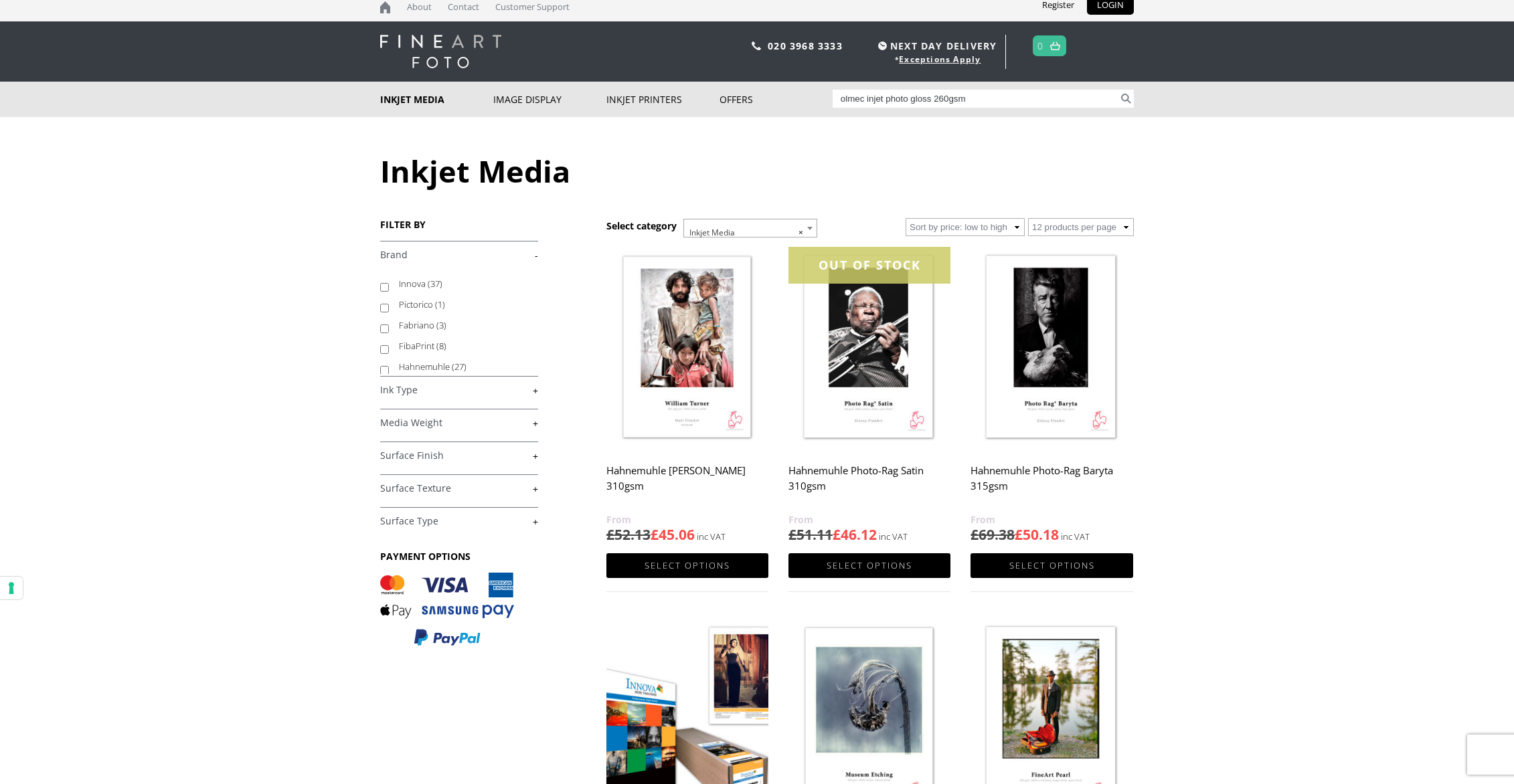
click at [535, 423] on link "+" at bounding box center [459, 422] width 158 height 13
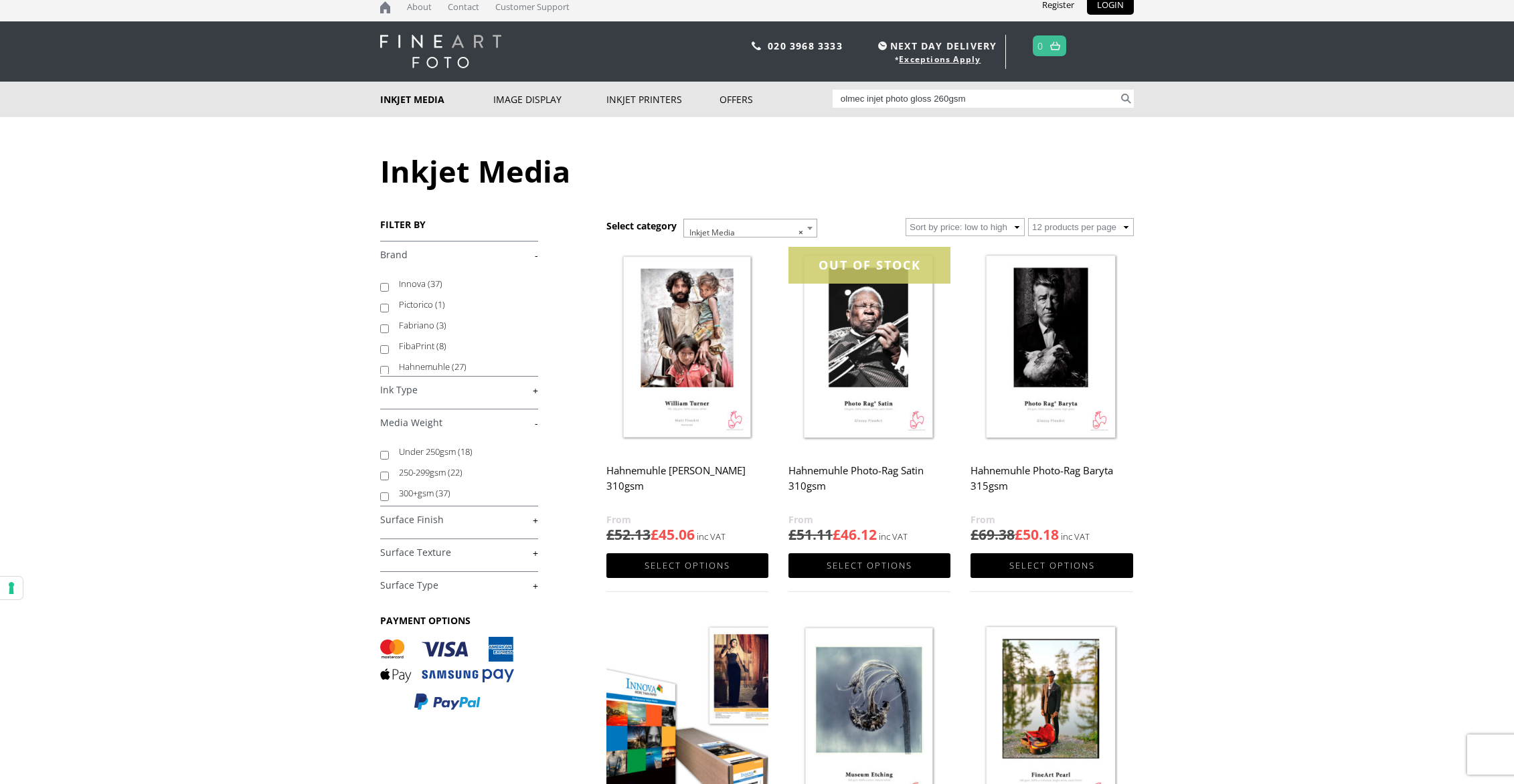
click at [385, 477] on input "250-299gsm (22)" at bounding box center [384, 475] width 9 height 9
checkbox input "true"
click at [535, 521] on link "+" at bounding box center [459, 519] width 158 height 13
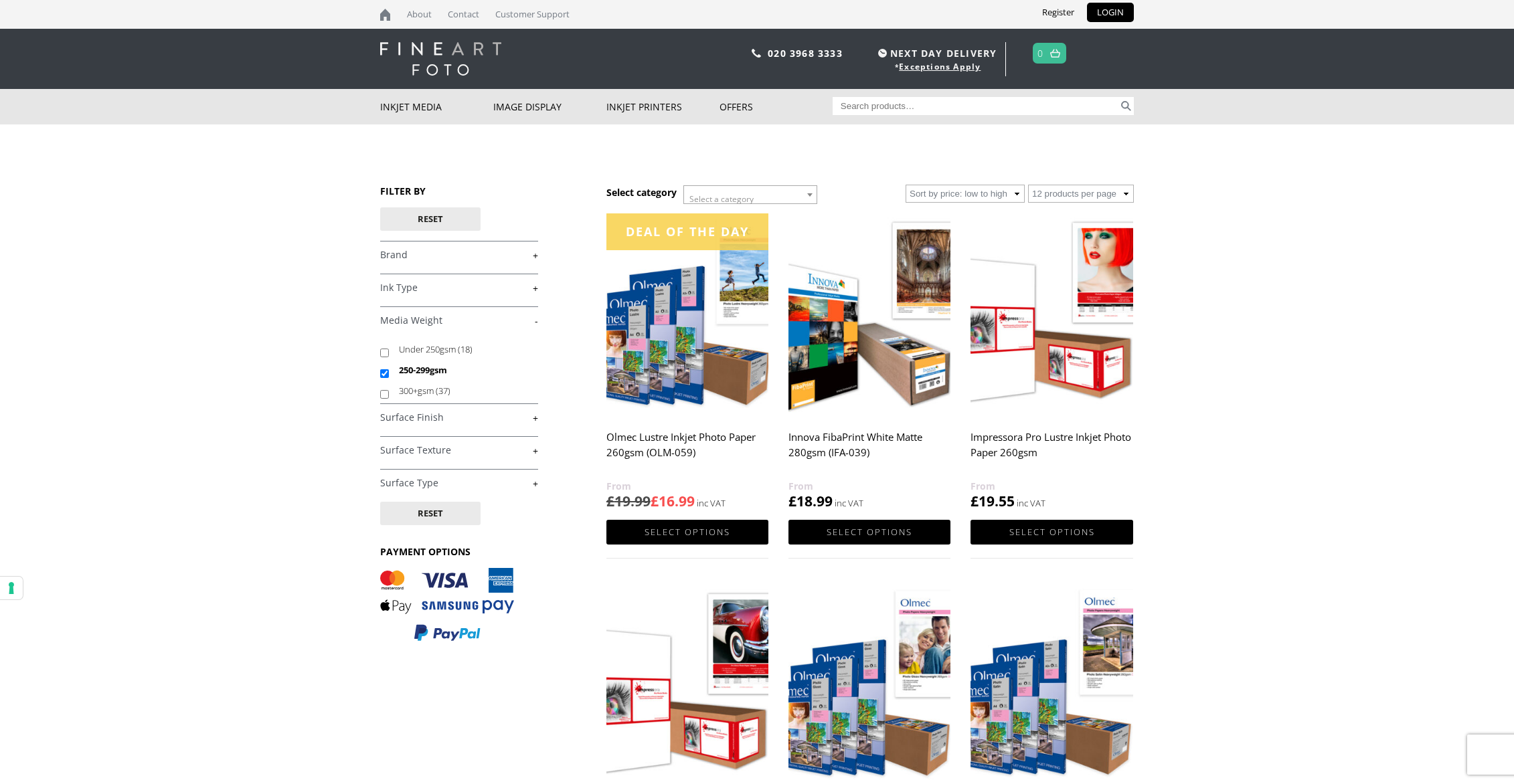
click at [534, 419] on link "+" at bounding box center [459, 417] width 158 height 13
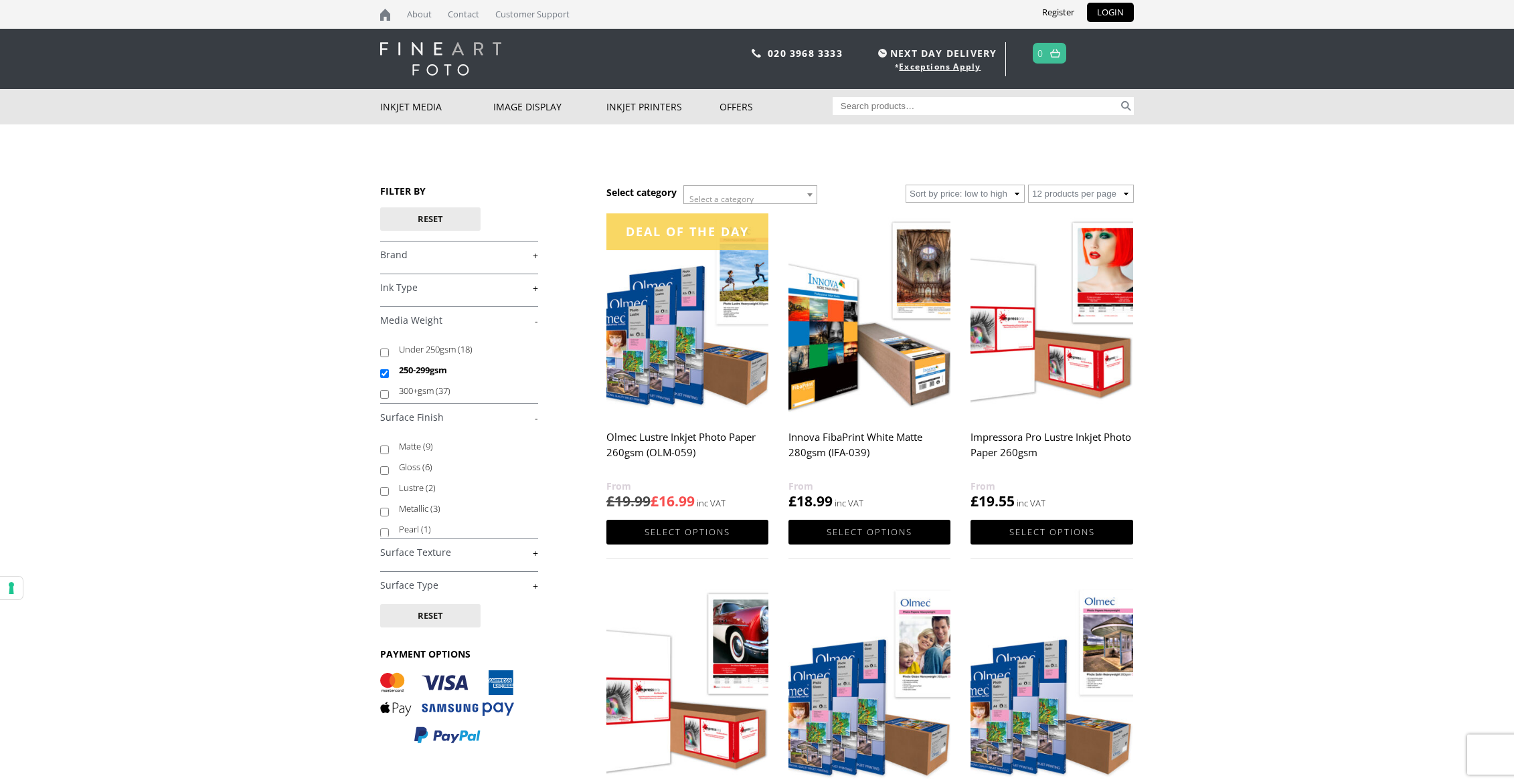
click at [385, 472] on input "Gloss (6)" at bounding box center [384, 470] width 9 height 9
checkbox input "true"
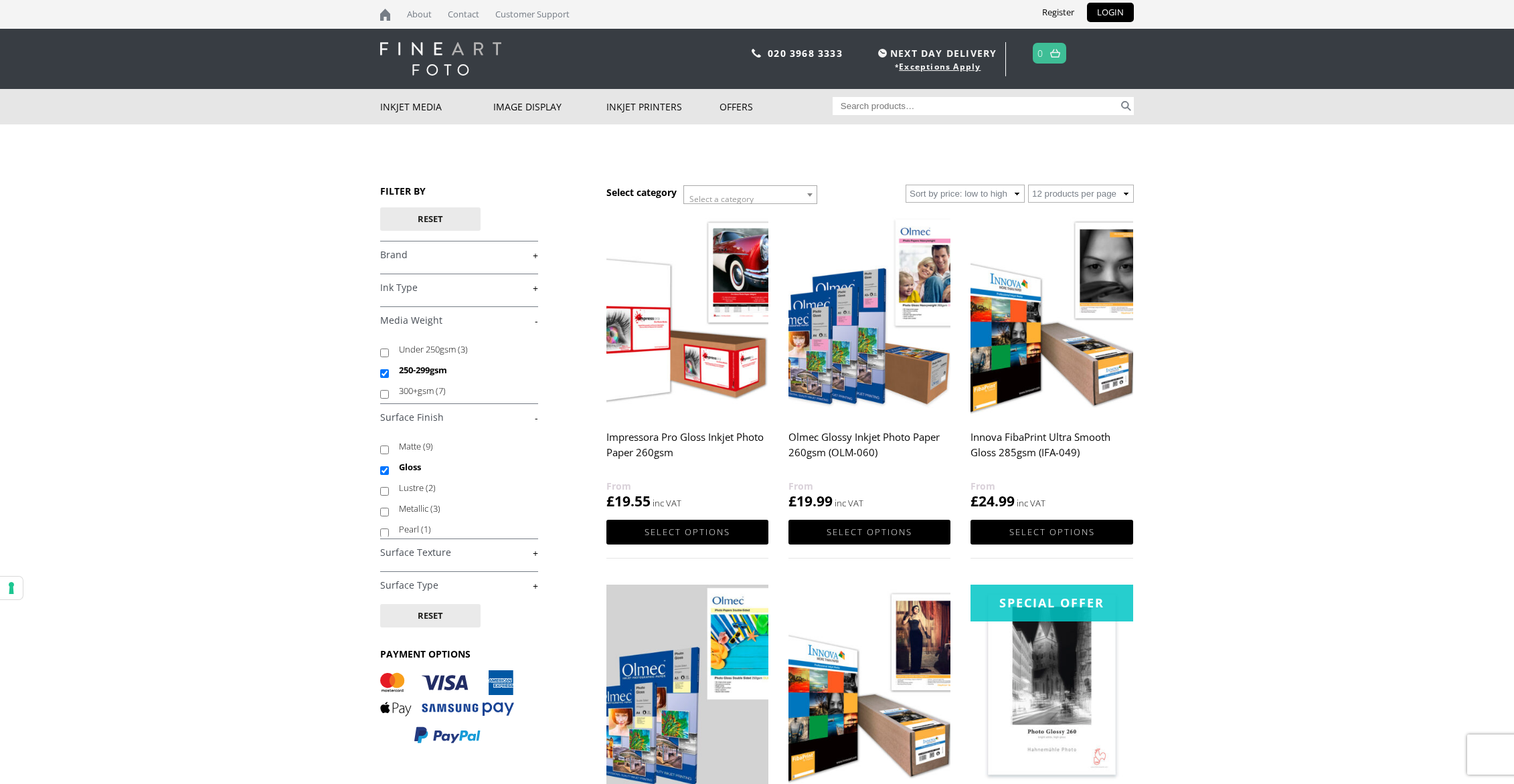
click at [535, 554] on link "+" at bounding box center [459, 553] width 158 height 13
click at [384, 585] on input "Smooth (6)" at bounding box center [384, 585] width 9 height 9
checkbox input "true"
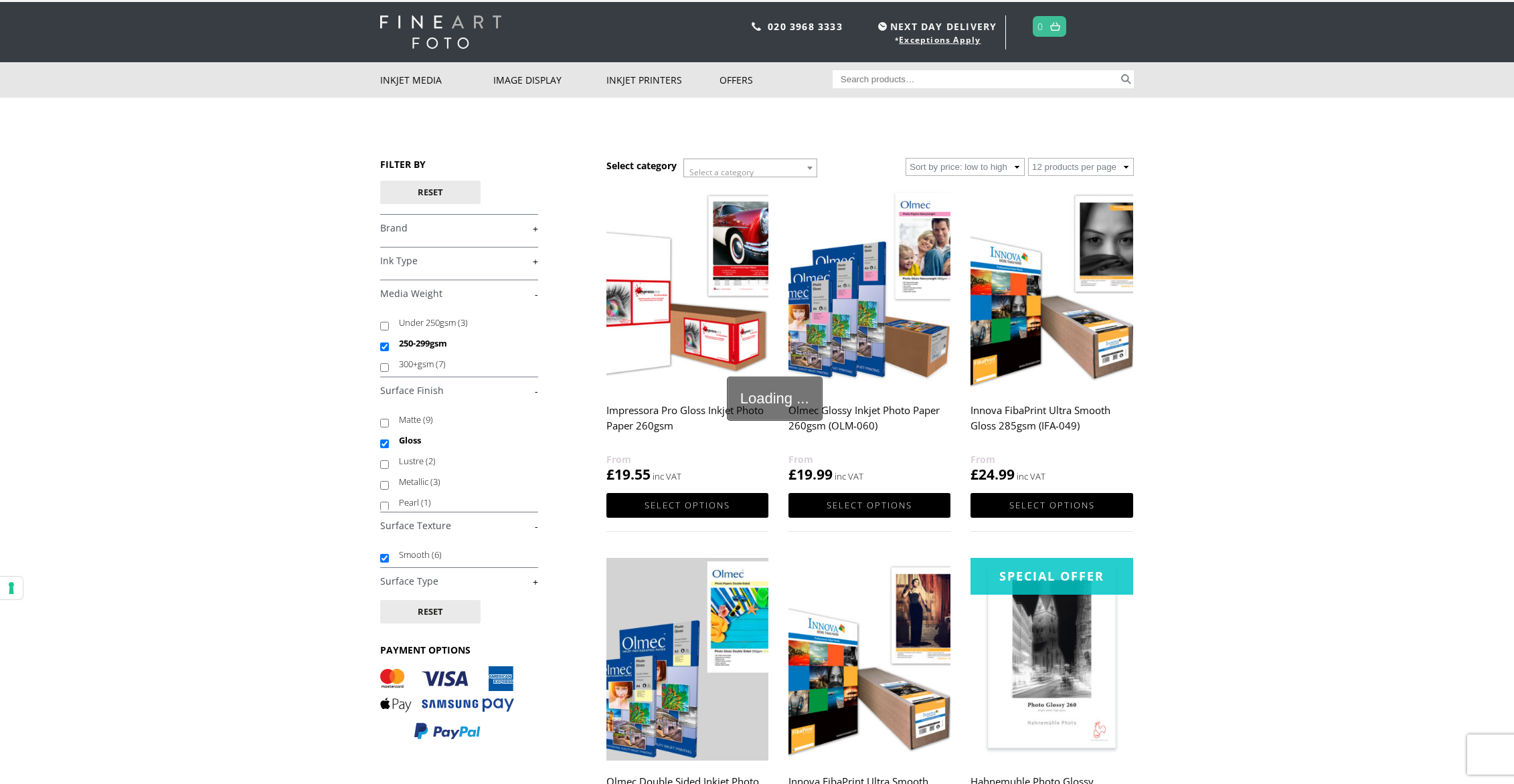
scroll to position [28, 0]
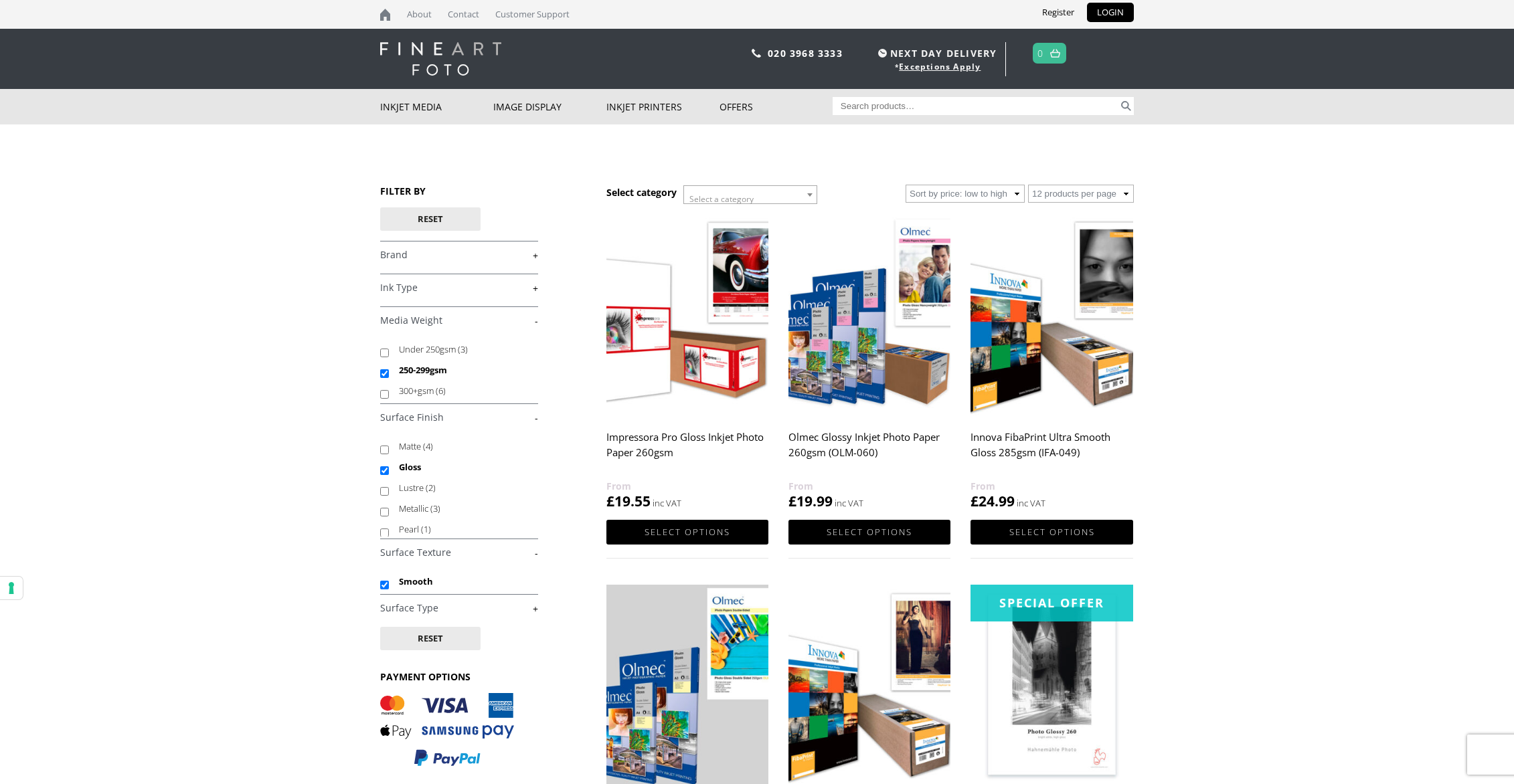
click at [534, 580] on li "Smooth" at bounding box center [459, 581] width 158 height 21
click at [534, 609] on link "+" at bounding box center [459, 608] width 158 height 13
click at [385, 642] on input "Photo (2)" at bounding box center [384, 640] width 9 height 9
checkbox input "true"
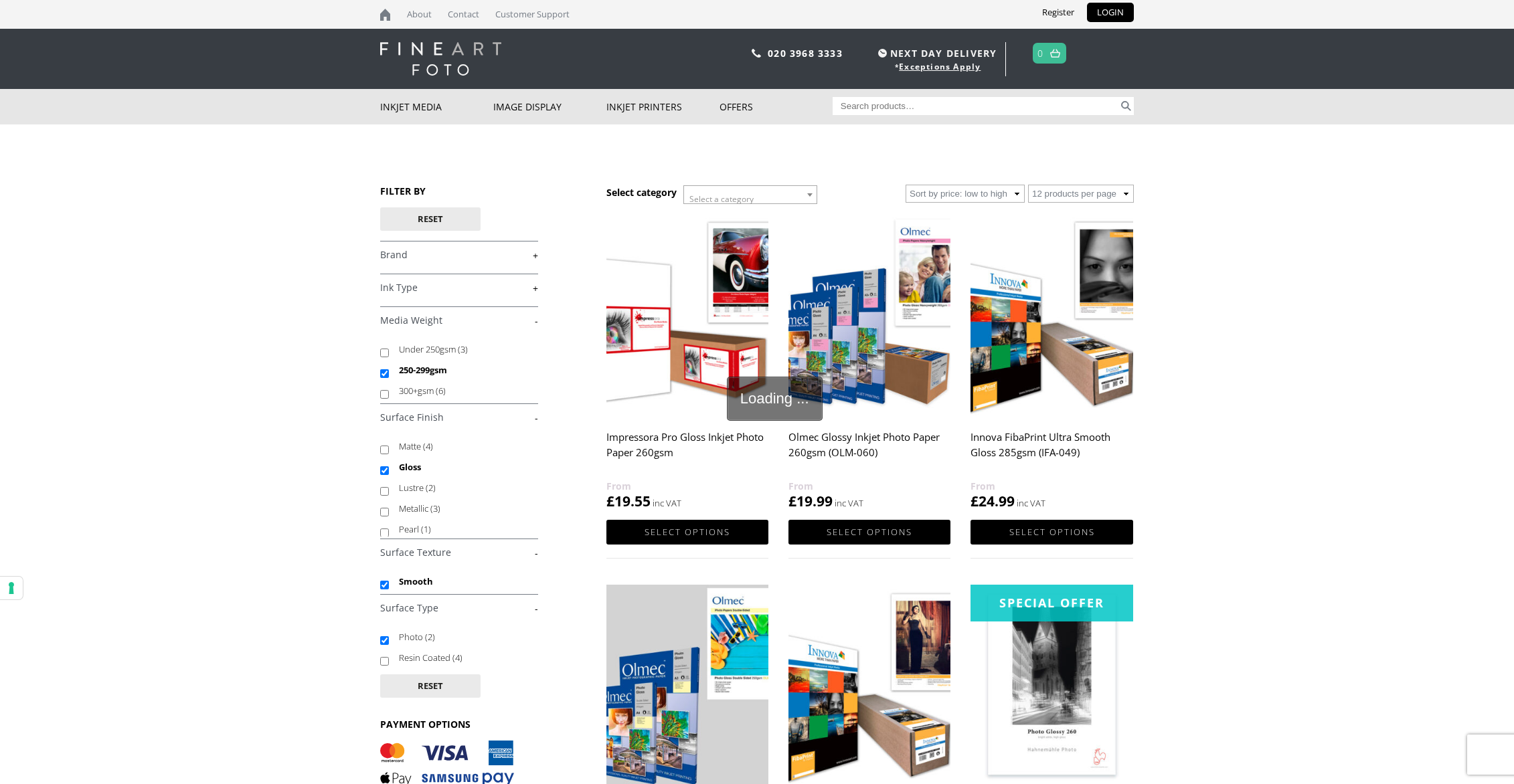
scroll to position [14, 0]
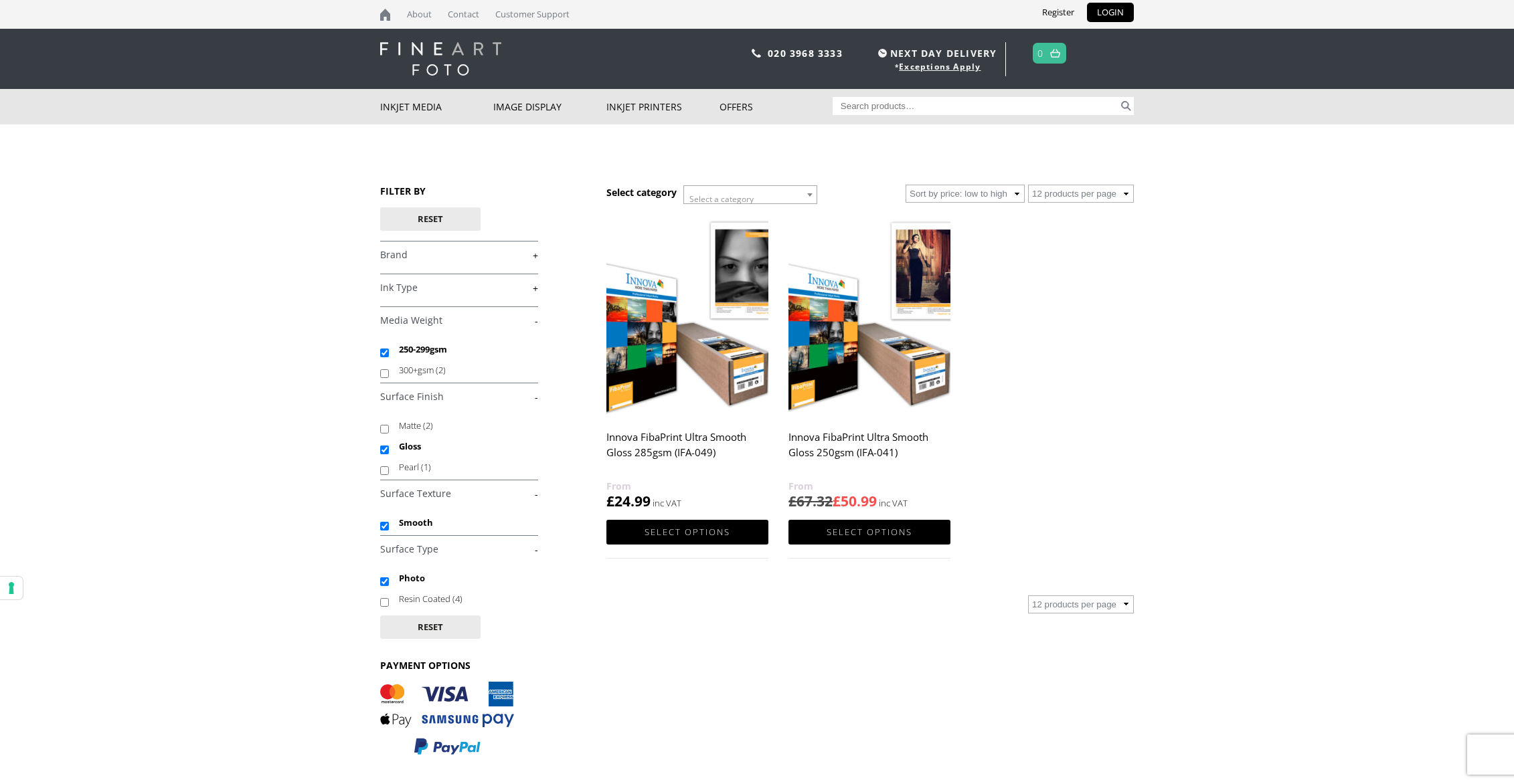
click at [385, 528] on input "Smooth" at bounding box center [384, 525] width 9 height 9
checkbox input "false"
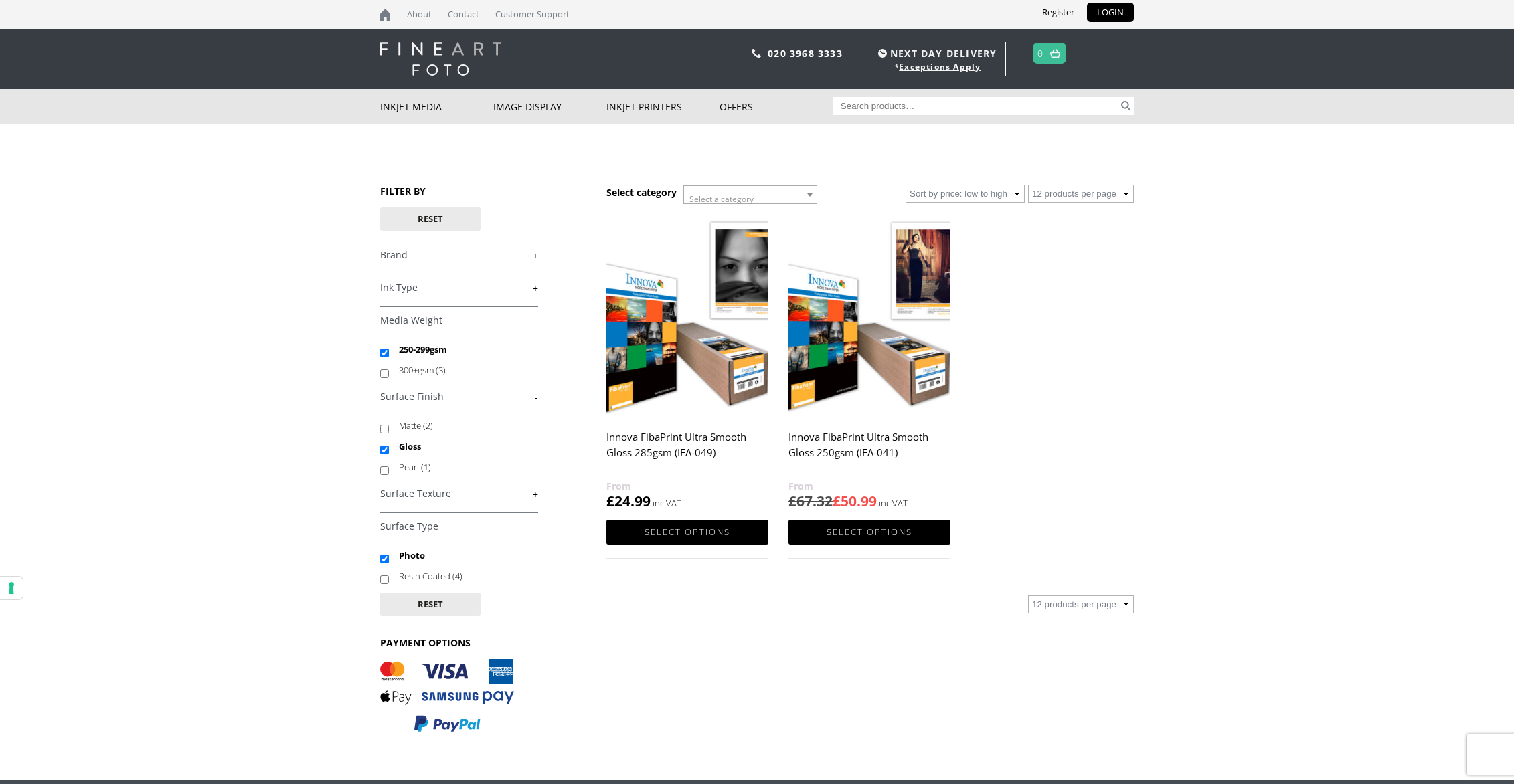
click at [382, 356] on input "250-299gsm" at bounding box center [384, 353] width 9 height 9
checkbox input "false"
click at [385, 453] on input "Gloss" at bounding box center [384, 450] width 9 height 9
checkbox input "false"
